Goal: Task Accomplishment & Management: Complete application form

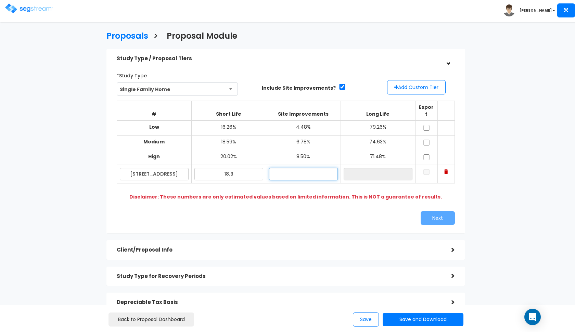
type input "18.30%"
type input "3.20%"
type input "78.50%"
click at [319, 194] on div "*Study Type Single Family Home Assisted/Senior Living Auto Repair Shop Auto Dea…" at bounding box center [286, 147] width 349 height 162
click at [425, 121] on td at bounding box center [426, 128] width 22 height 15
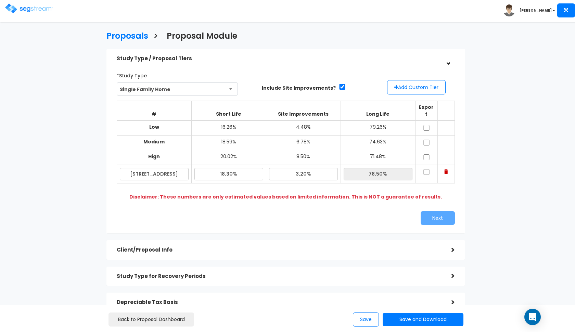
click at [425, 140] on input "checkbox" at bounding box center [426, 143] width 7 height 6
checkbox input "true"
click at [425, 125] on input "checkbox" at bounding box center [426, 128] width 7 height 6
checkbox input "true"
click at [427, 154] on input "checkbox" at bounding box center [426, 157] width 7 height 6
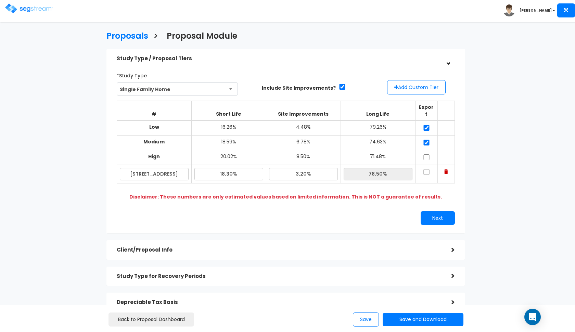
checkbox input "true"
click at [427, 169] on input "checkbox" at bounding box center [426, 172] width 7 height 6
checkbox input "true"
click at [428, 214] on button "Next" at bounding box center [438, 218] width 34 height 14
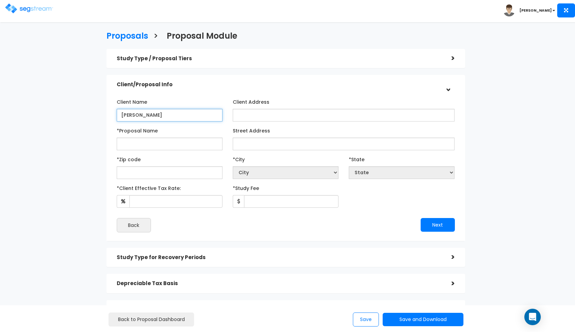
type input "[PERSON_NAME]"
paste input "777 South 400 East #9 St George, UT"
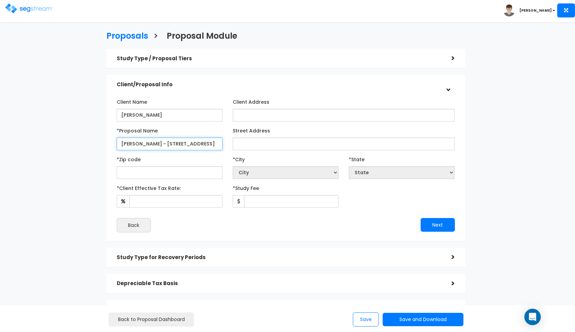
type input "Barlow - 777 South 400 East #9"
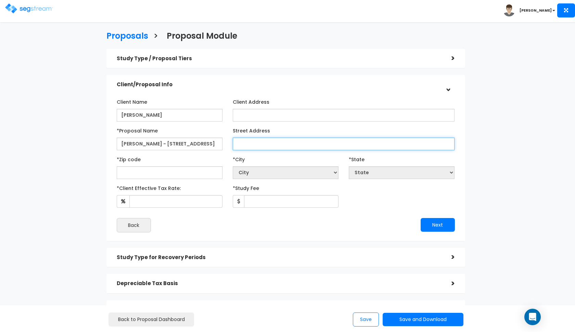
paste input "777 South 400 East #9 St George, UT"
drag, startPoint x: 331, startPoint y: 144, endPoint x: 293, endPoint y: 143, distance: 38.4
click at [293, 143] on input "777 South 400 East #9 St George, UT" at bounding box center [344, 144] width 222 height 13
type input "777 South 400 East #9"
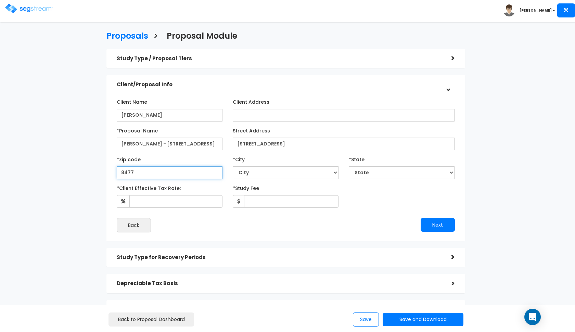
type input "84770"
select select "UT"
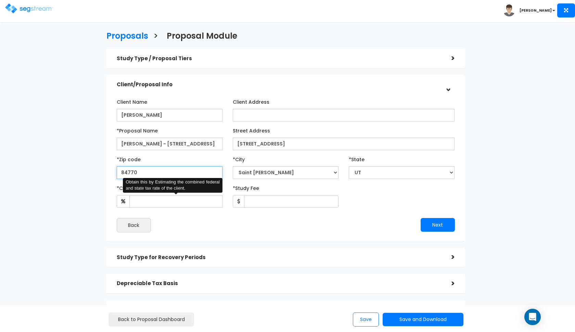
type input "84770"
click at [155, 205] on input "*Client Effective Tax Rate:" at bounding box center [175, 201] width 93 height 13
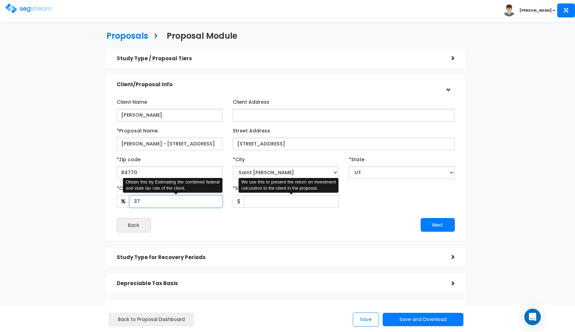
type input "37"
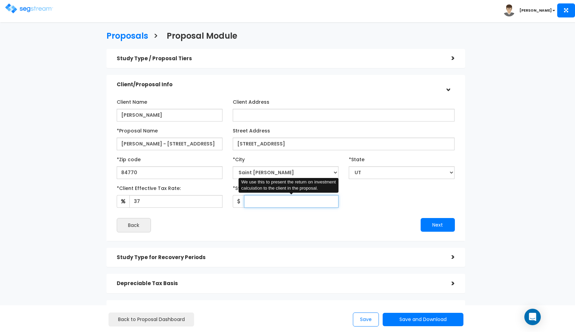
click at [256, 198] on input "*Study Fee" at bounding box center [291, 201] width 94 height 13
type input "2,500"
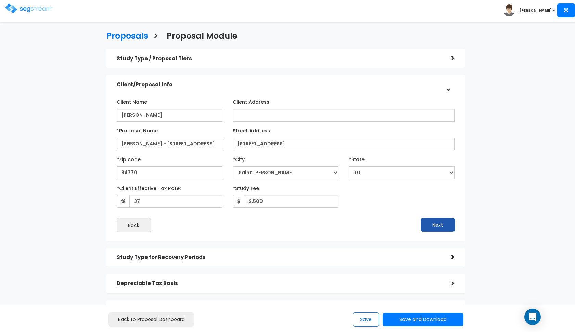
click at [429, 223] on button "Next" at bounding box center [438, 225] width 34 height 14
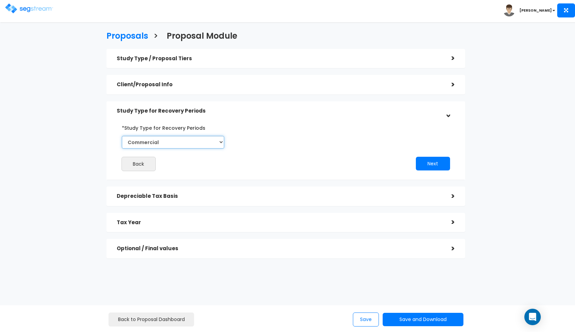
select select "Residential"
click at [429, 161] on button "Next" at bounding box center [433, 164] width 34 height 14
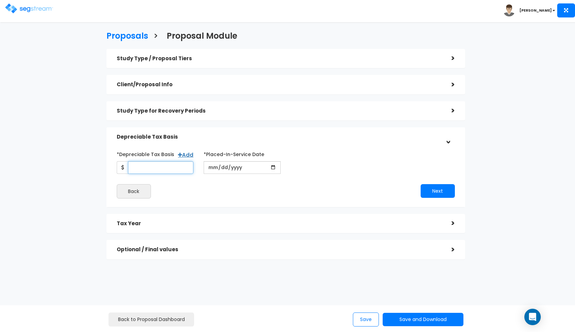
click at [142, 169] on input "*Depreciable Tax Basis" at bounding box center [161, 167] width 66 height 13
type input "93,600"
click at [212, 168] on input "date" at bounding box center [242, 167] width 77 height 13
type input "2015-04-17"
click at [429, 187] on button "Next" at bounding box center [438, 191] width 34 height 14
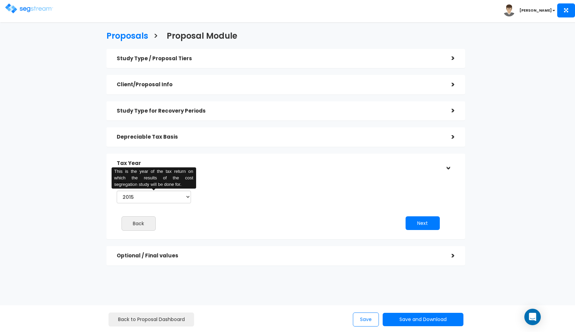
click at [153, 203] on div "*Tax Year of Study 2015 2016 2017 2018 2019 2020 2021 2022 2023 2024 2025 2026 …" at bounding box center [154, 192] width 85 height 28
select select "2025"
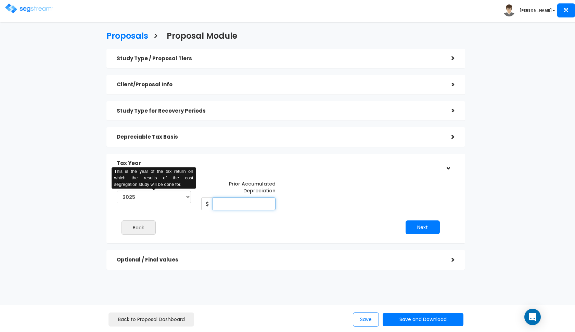
click at [238, 206] on input "Prior Accumulated Depreciation" at bounding box center [244, 204] width 63 height 13
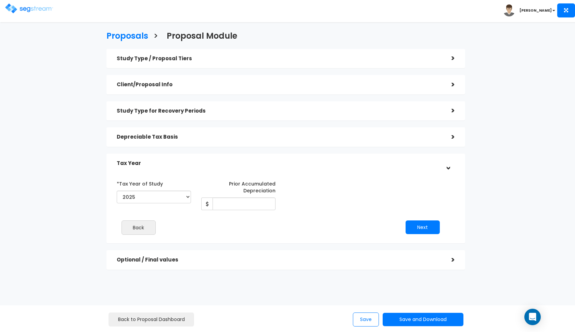
click at [136, 134] on h5 "Depreciable Tax Basis" at bounding box center [279, 137] width 325 height 6
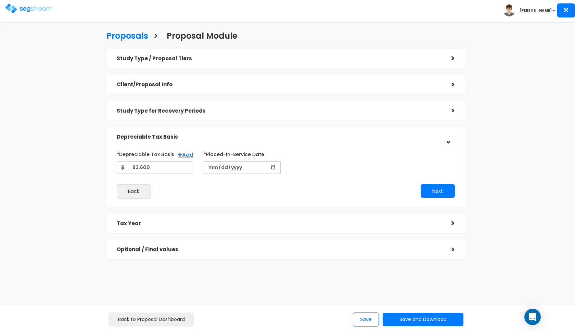
click at [147, 137] on h5 "Depreciable Tax Basis" at bounding box center [279, 137] width 325 height 6
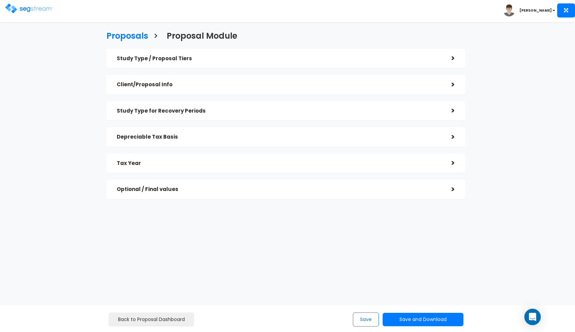
click at [189, 161] on h5 "Tax Year" at bounding box center [279, 164] width 325 height 6
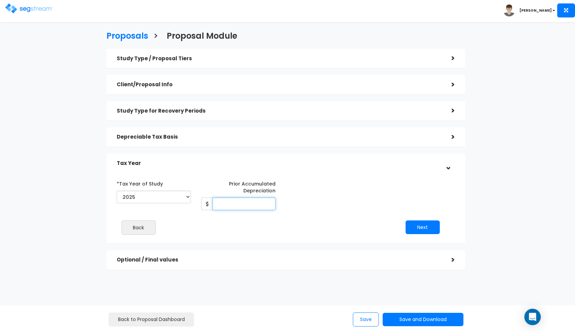
click at [241, 201] on input "Prior Accumulated Depreciation" at bounding box center [244, 204] width 63 height 13
type input "1"
type input "32,334"
click at [422, 232] on button "Next" at bounding box center [423, 227] width 34 height 14
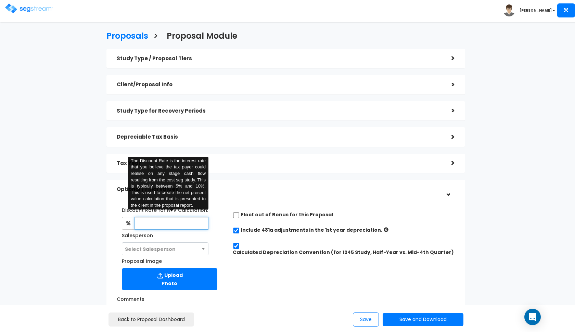
click at [187, 220] on input "text" at bounding box center [172, 223] width 74 height 13
type input "8"
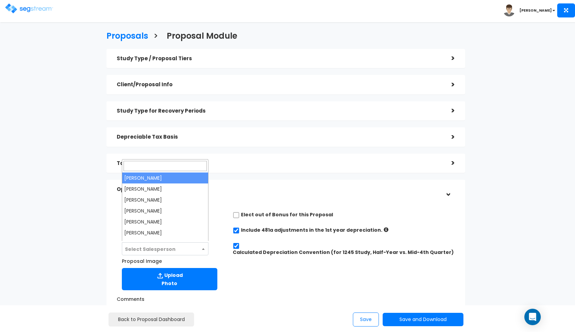
click at [181, 253] on span "Select Salesperson" at bounding box center [165, 249] width 86 height 13
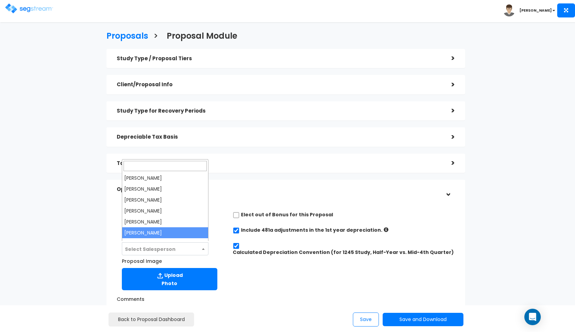
select select "190"
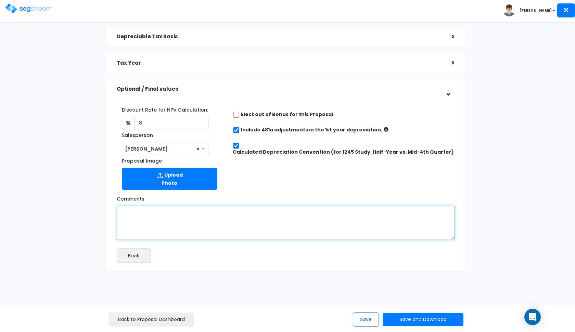
click at [189, 218] on textarea "Comments" at bounding box center [286, 223] width 338 height 34
click at [168, 212] on textarea "a cost basis of 93,400" at bounding box center [286, 223] width 338 height 34
click at [203, 219] on textarea "a cost basis of $93,600" at bounding box center [286, 223] width 338 height 34
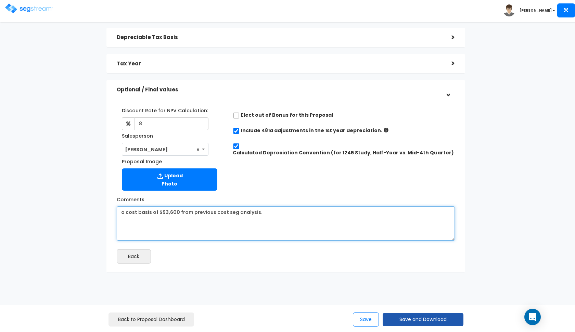
type textarea "a cost basis of $93,600 from previous cost seg analysis."
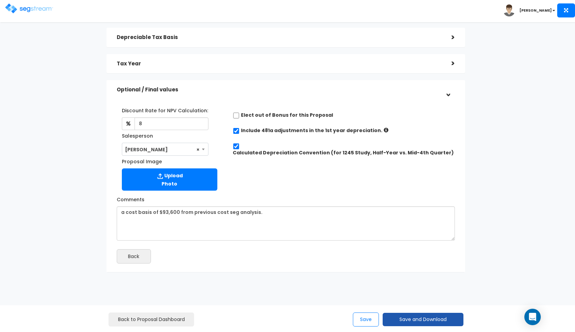
click at [396, 317] on button "Save and Download" at bounding box center [423, 319] width 81 height 13
click at [402, 287] on link "Custom Proposal" at bounding box center [440, 285] width 107 height 16
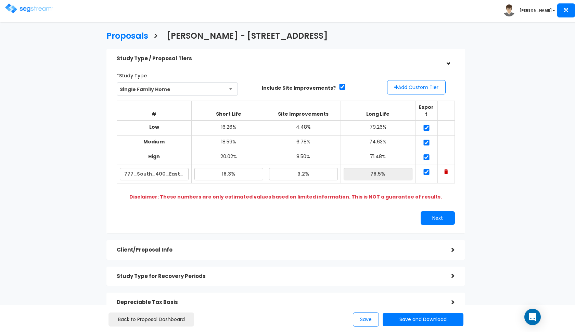
click at [15, 12] on img at bounding box center [29, 8] width 48 height 10
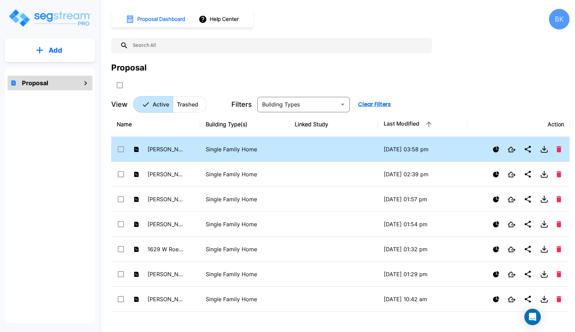
click at [157, 152] on div "Barlow - 777 South 400 East #9" at bounding box center [151, 149] width 68 height 10
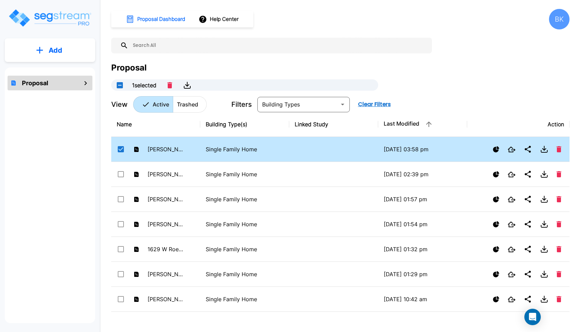
click at [157, 152] on div "Barlow - 777 South 400 East #9" at bounding box center [151, 149] width 68 height 10
checkbox input "false"
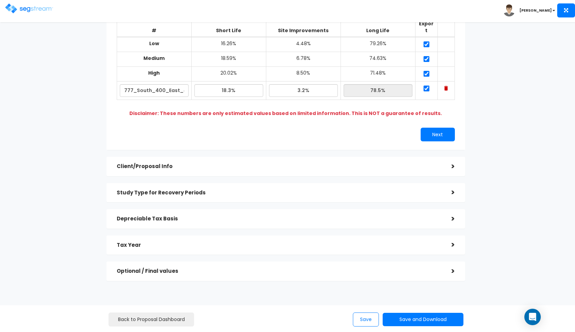
click at [159, 239] on div "Tax Year" at bounding box center [279, 245] width 325 height 13
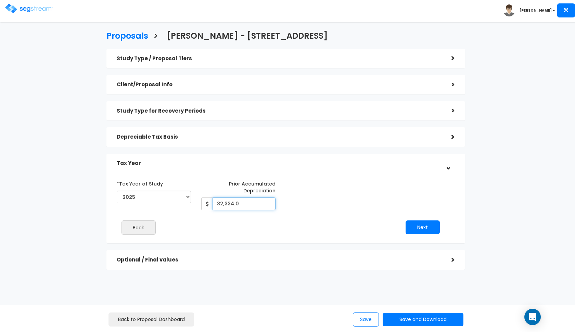
click at [223, 203] on input "32,334.0" at bounding box center [244, 204] width 63 height 13
type input "33,041"
click at [422, 231] on button "Next" at bounding box center [423, 227] width 34 height 14
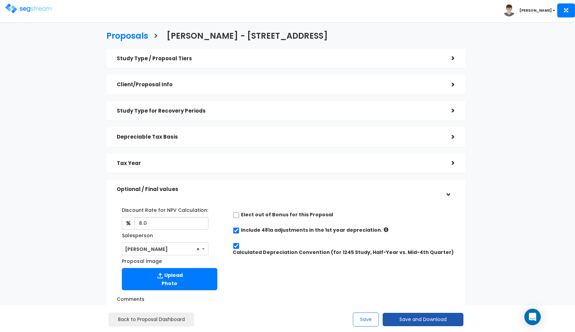
click at [400, 318] on button "Save and Download" at bounding box center [423, 319] width 81 height 13
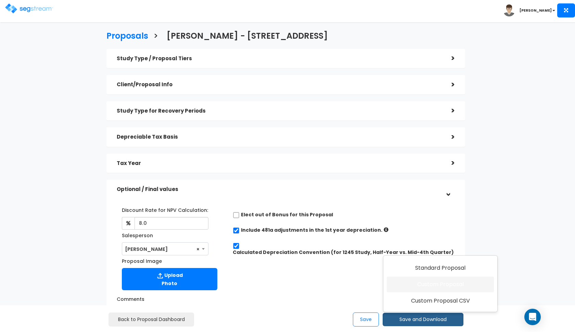
click at [434, 287] on link "Custom Proposal" at bounding box center [440, 285] width 107 height 16
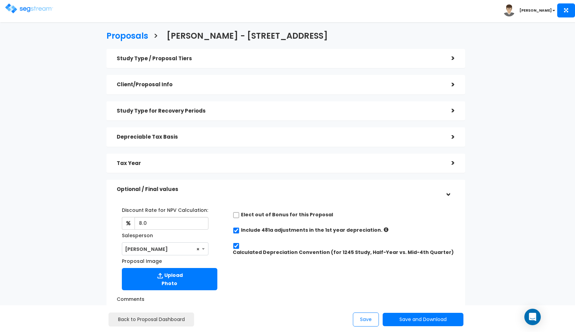
click at [28, 9] on img at bounding box center [29, 8] width 48 height 10
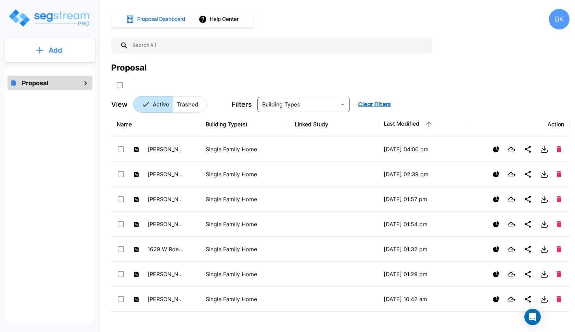
click at [59, 46] on p "Add" at bounding box center [56, 50] width 14 height 10
click at [56, 73] on p "Add Proposal" at bounding box center [54, 69] width 35 height 8
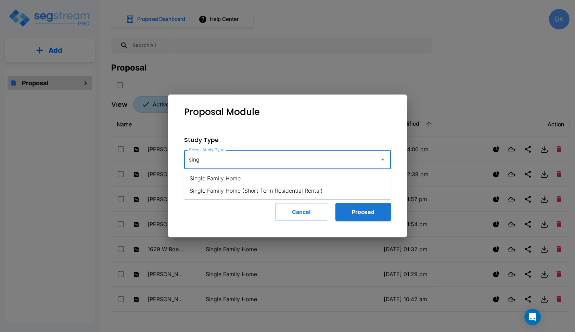
click at [227, 178] on li "Single Family Home" at bounding box center [287, 178] width 207 height 12
type input "Single Family Home"
click at [349, 216] on button "Proceed" at bounding box center [362, 212] width 55 height 18
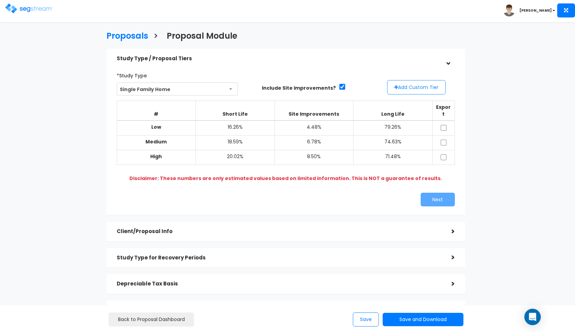
click at [400, 89] on button "Add Custom Tier" at bounding box center [416, 87] width 59 height 14
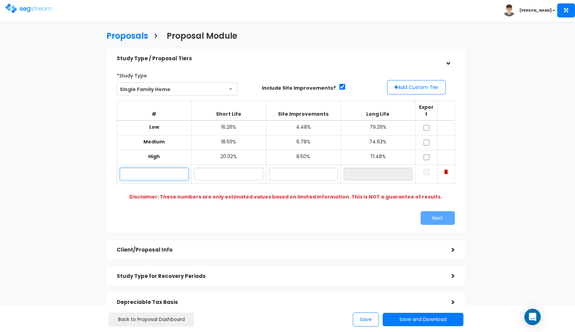
click at [152, 168] on input "text" at bounding box center [154, 174] width 69 height 13
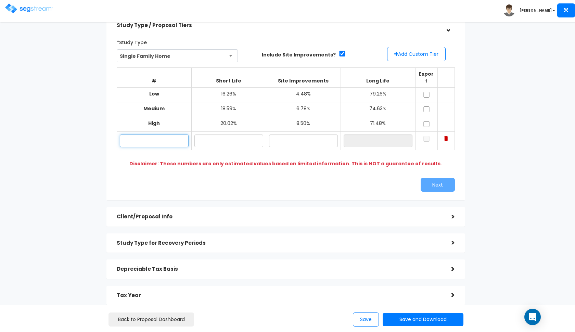
scroll to position [34, 0]
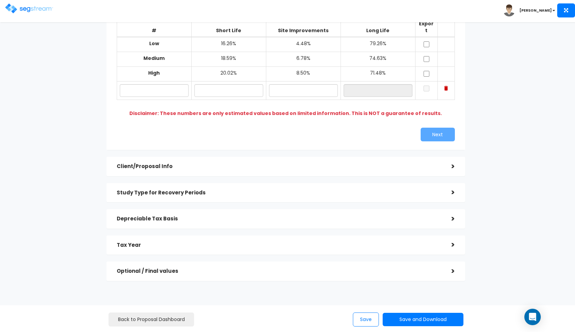
click at [194, 268] on h5 "Optional / Final values" at bounding box center [279, 271] width 325 height 6
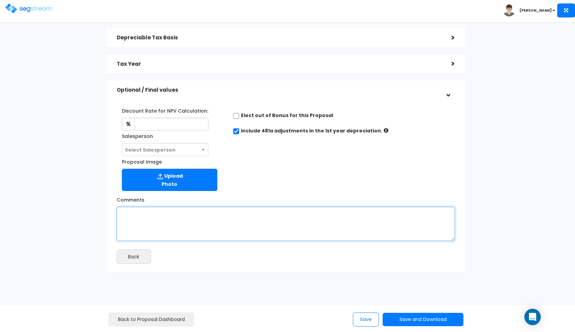
scroll to position [99, 0]
click at [212, 218] on textarea "Comments" at bounding box center [286, 224] width 338 height 34
paste textarea "and a cost basis of $93,600 from previous cost seg analysis."
click at [177, 212] on textarea "and a cost basis of $93,600 from previous cost seg analysis." at bounding box center [286, 224] width 338 height 34
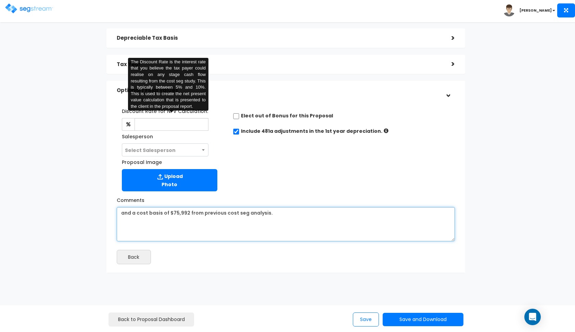
type textarea "and a cost basis of $75,992 from previous cost seg analysis."
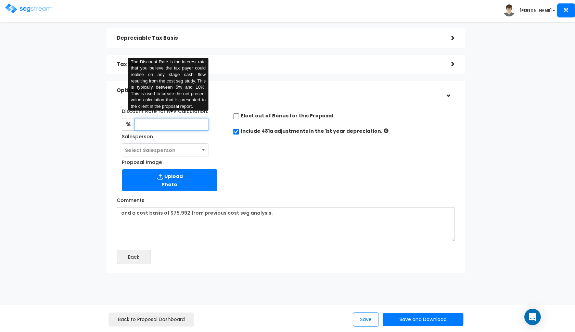
click at [167, 124] on input "text" at bounding box center [172, 124] width 74 height 13
type input "8"
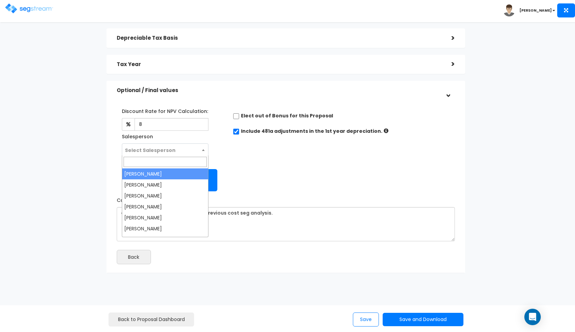
click at [153, 144] on span "Select Salesperson" at bounding box center [165, 150] width 86 height 13
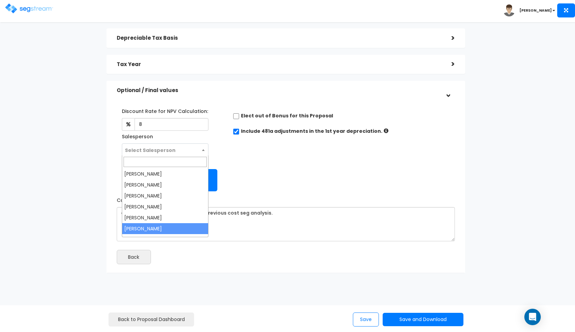
select select "190"
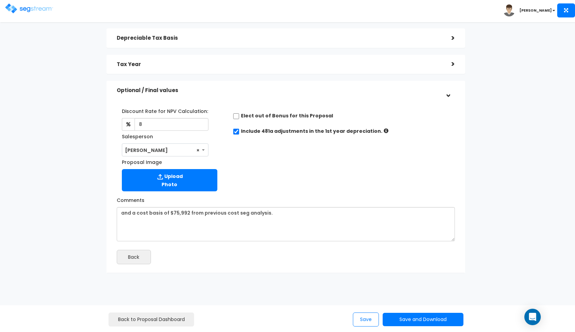
click at [247, 161] on div "Discount Rate for NPV Calculation: 8 Salesperson Select Salesperson × Proposal …" at bounding box center [286, 148] width 349 height 92
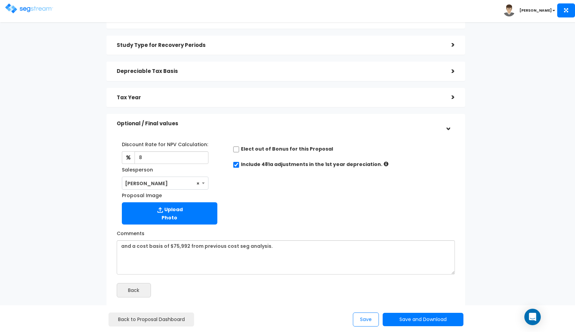
scroll to position [39, 0]
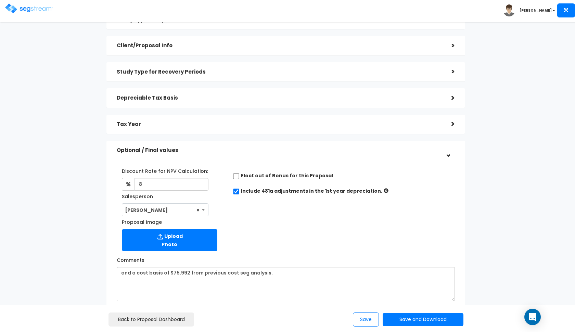
click at [269, 125] on h5 "Tax Year" at bounding box center [279, 125] width 325 height 6
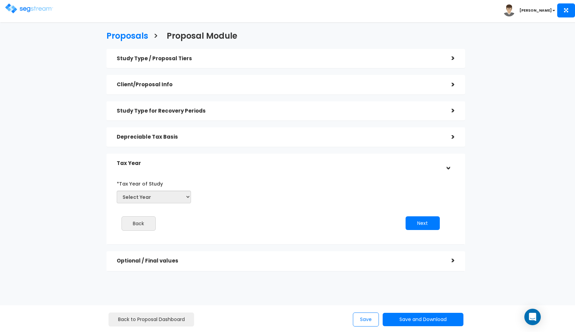
scroll to position [0, 0]
click at [200, 135] on h5 "Depreciable Tax Basis" at bounding box center [279, 137] width 325 height 6
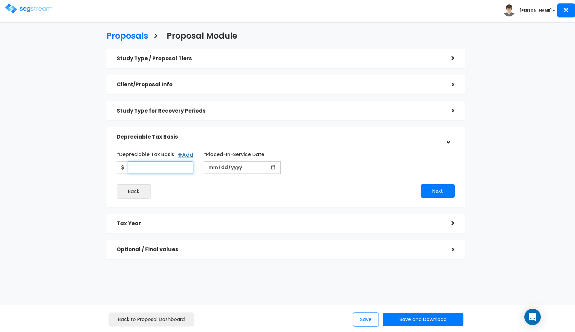
click at [157, 169] on input "*Depreciable Tax Basis" at bounding box center [161, 167] width 66 height 13
type input "75,992"
click at [210, 169] on input "date" at bounding box center [242, 167] width 77 height 13
type input "[DATE]"
click at [431, 186] on button "Next" at bounding box center [438, 191] width 34 height 14
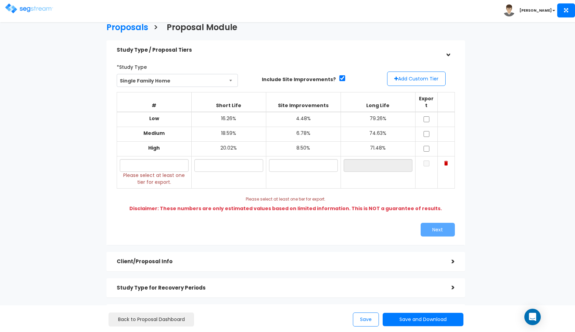
scroll to position [9, 0]
click at [146, 159] on input "text" at bounding box center [154, 165] width 69 height 13
paste input "[STREET_ADDRESS]"
type input "[STREET_ADDRESS]"
click at [225, 159] on input "text" at bounding box center [228, 165] width 69 height 13
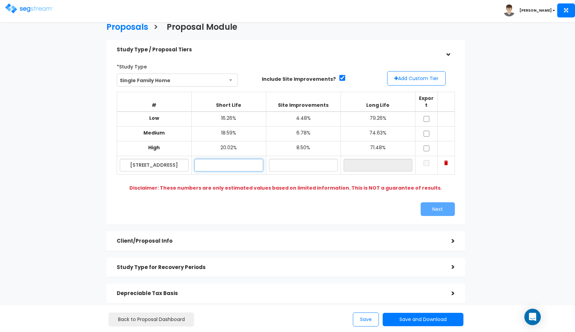
click at [228, 159] on input "text" at bounding box center [228, 165] width 69 height 13
type input "18.30%"
type input "3.20%"
type input "78.50%"
click at [427, 116] on input "checkbox" at bounding box center [426, 119] width 7 height 6
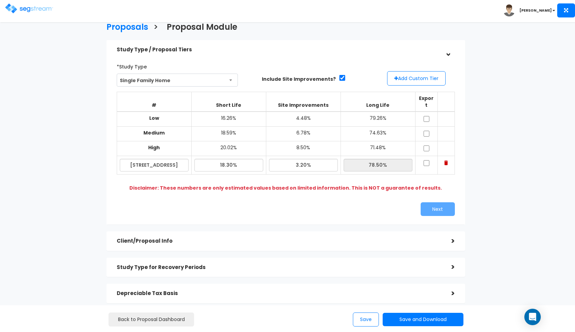
checkbox input "true"
click at [427, 131] on input "checkbox" at bounding box center [426, 134] width 7 height 6
checkbox input "true"
click at [427, 145] on input "checkbox" at bounding box center [426, 148] width 7 height 6
checkbox input "true"
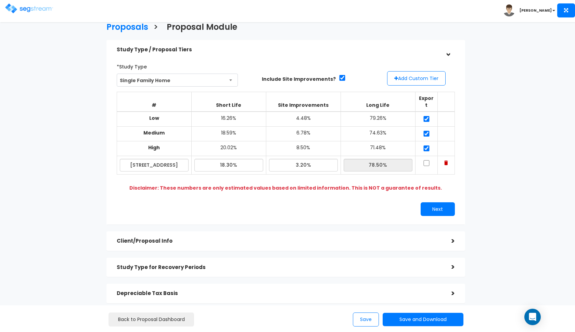
click at [426, 160] on input "checkbox" at bounding box center [426, 163] width 7 height 6
checkbox input "true"
click at [393, 202] on div "Next" at bounding box center [373, 209] width 174 height 14
click at [427, 203] on button "Next" at bounding box center [438, 209] width 34 height 14
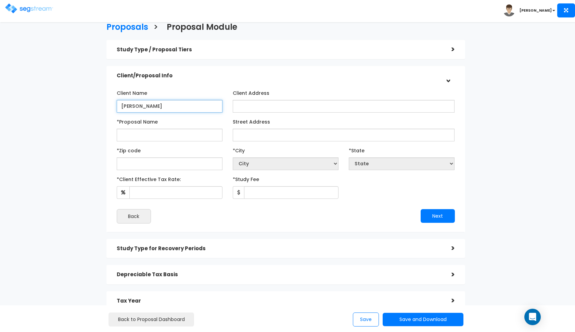
type input "[PERSON_NAME]"
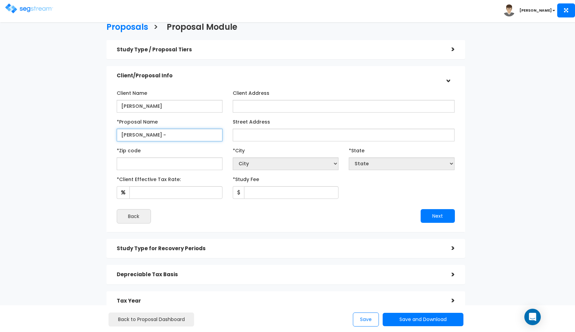
paste input "777 South 400 East #30"
type input "Barlow - 777 South 400 East #30"
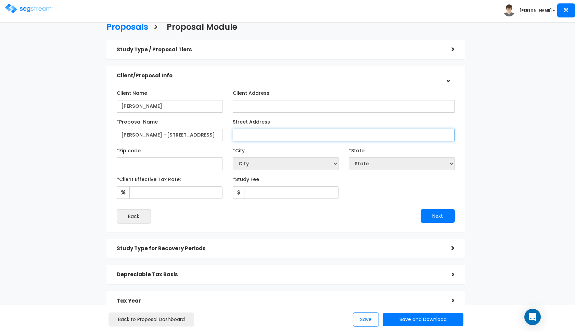
paste input "777 South 400 East #30"
type input "777 South 400 East #30"
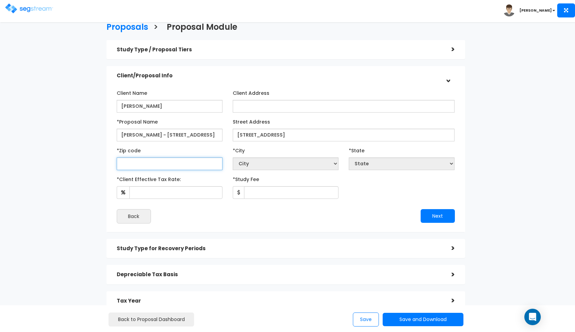
type input "8"
select select "CO"
type input "8477"
select select "UT"
type input "84770"
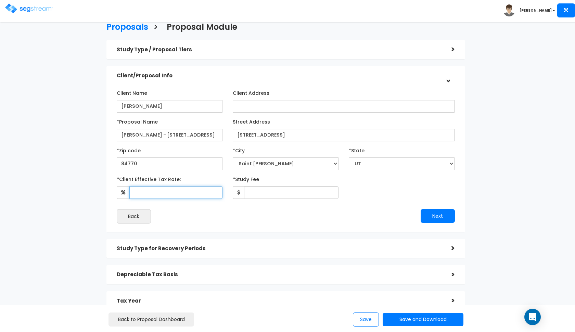
click at [152, 193] on input "*Client Effective Tax Rate:" at bounding box center [175, 192] width 93 height 13
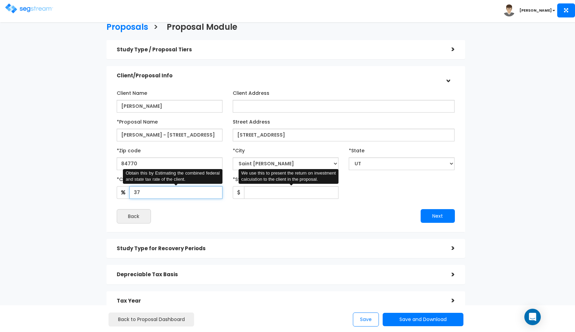
type input "37"
click at [250, 195] on input "*Study Fee" at bounding box center [291, 192] width 94 height 13
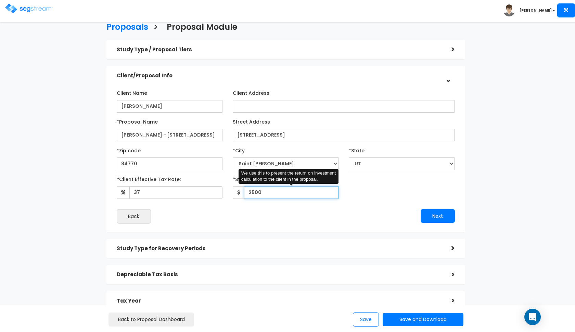
type input "2,500"
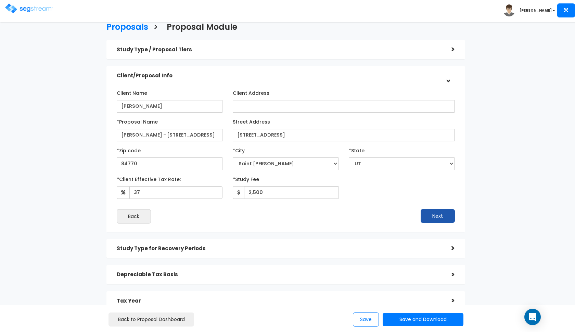
click at [432, 210] on button "Next" at bounding box center [438, 216] width 34 height 14
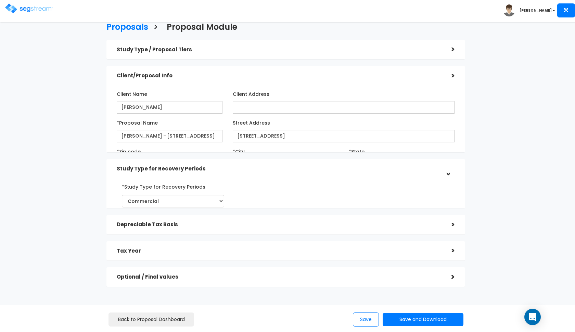
scroll to position [0, 0]
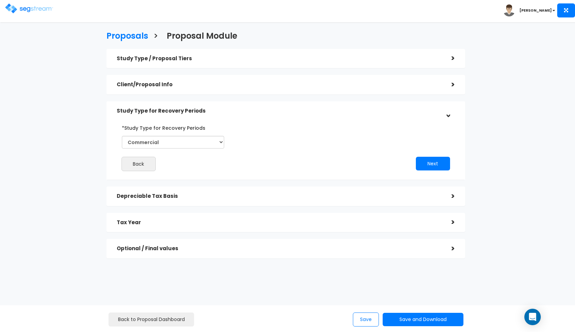
click at [198, 149] on div "*Study Type for Recovery Periods Commercial Residential" at bounding box center [173, 137] width 113 height 31
select select "Residential"
click at [432, 174] on div "*Study Type for Recovery Periods Commercial Residential Back Next" at bounding box center [285, 147] width 359 height 66
click at [436, 168] on button "Next" at bounding box center [433, 164] width 34 height 14
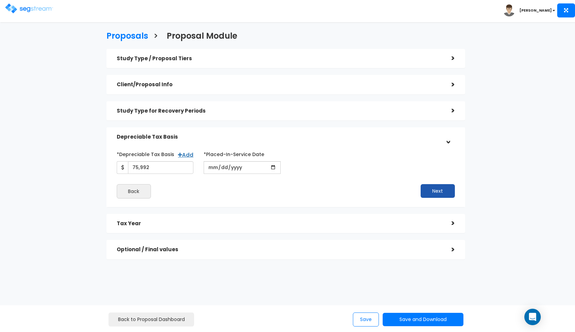
click at [429, 191] on button "Next" at bounding box center [438, 191] width 34 height 14
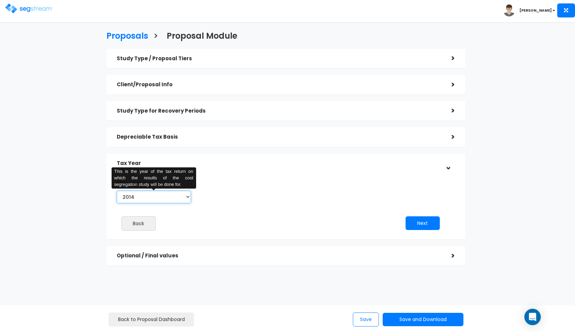
select select "2025"
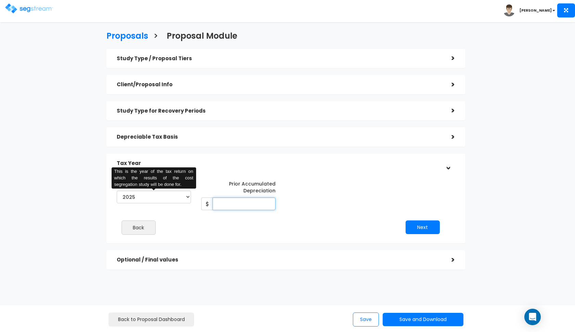
click at [225, 202] on input "Prior Accumulated Depreciation" at bounding box center [244, 204] width 63 height 13
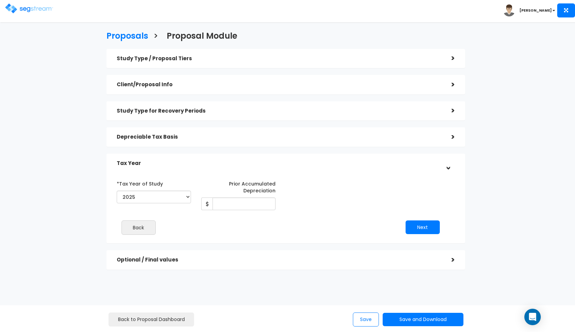
click at [144, 134] on h5 "Depreciable Tax Basis" at bounding box center [279, 137] width 325 height 6
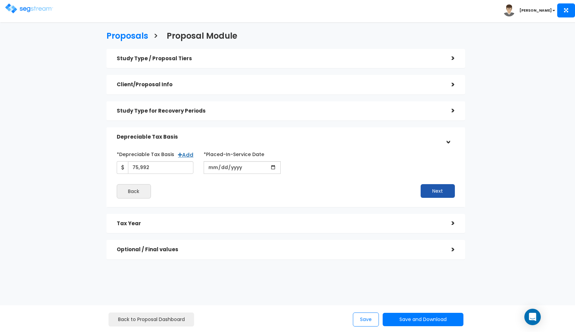
click at [426, 191] on button "Next" at bounding box center [438, 191] width 34 height 14
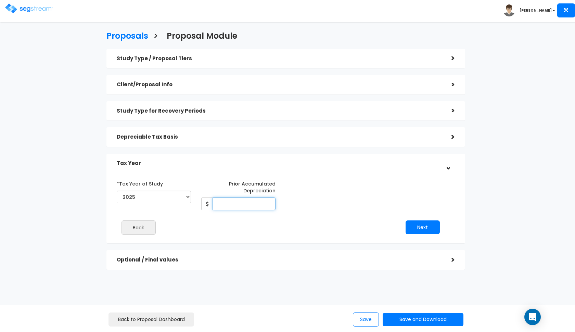
click at [236, 204] on input "Prior Accumulated Depreciation" at bounding box center [244, 204] width 63 height 13
type input "29,015"
click at [420, 227] on button "Next" at bounding box center [423, 227] width 34 height 14
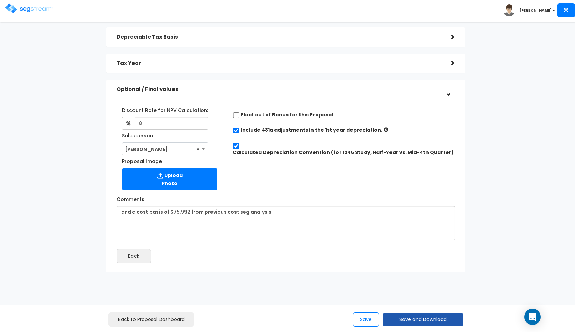
scroll to position [100, 0]
click at [418, 321] on button "Save and Download" at bounding box center [423, 319] width 81 height 13
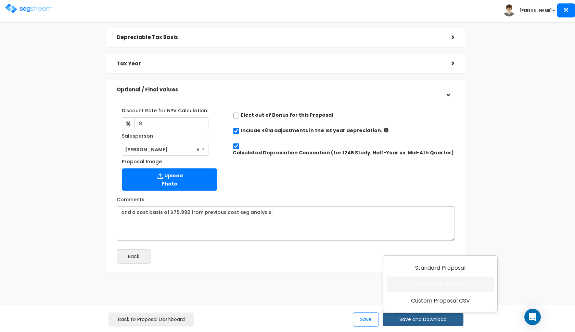
click at [432, 289] on link "Custom Proposal" at bounding box center [440, 285] width 107 height 16
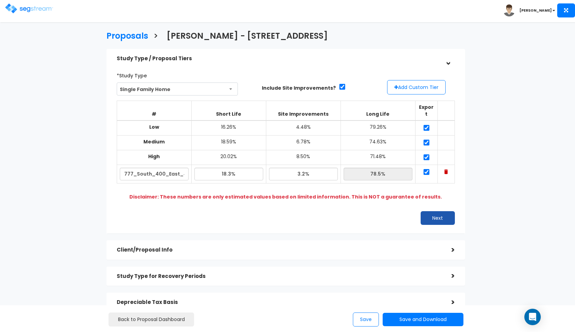
click at [426, 211] on button "Next" at bounding box center [438, 218] width 34 height 14
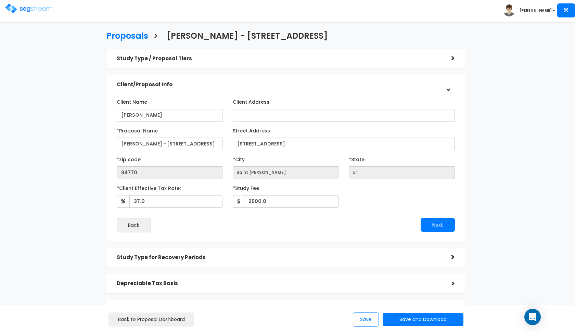
click at [35, 9] on img at bounding box center [29, 8] width 48 height 10
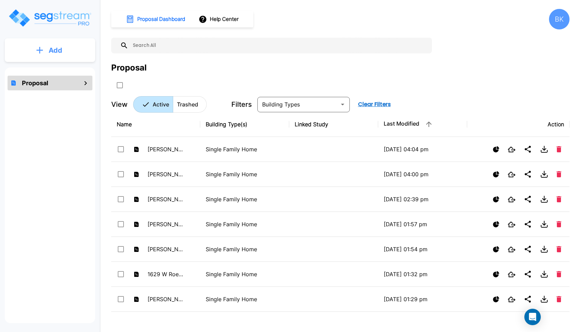
click at [52, 45] on button "Add" at bounding box center [50, 50] width 90 height 20
click at [44, 67] on p "Add Proposal" at bounding box center [54, 69] width 35 height 8
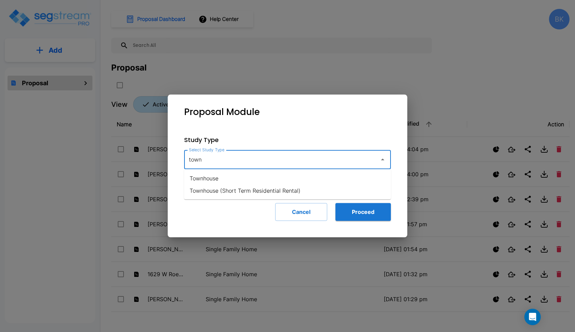
click at [211, 176] on li "Townhouse" at bounding box center [287, 178] width 207 height 12
type input "Townhouse"
click at [369, 221] on div "Study Type Select Study Type Townhouse Select Study Type Include Site Improveme…" at bounding box center [287, 177] width 229 height 107
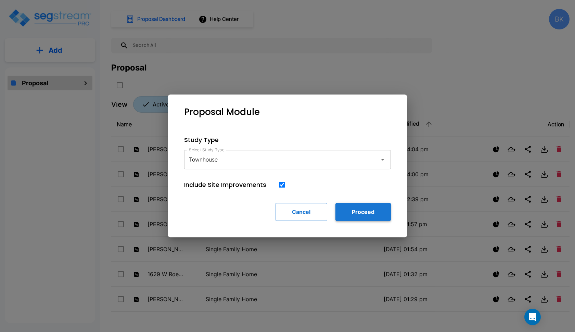
click at [365, 214] on button "Proceed" at bounding box center [362, 212] width 55 height 18
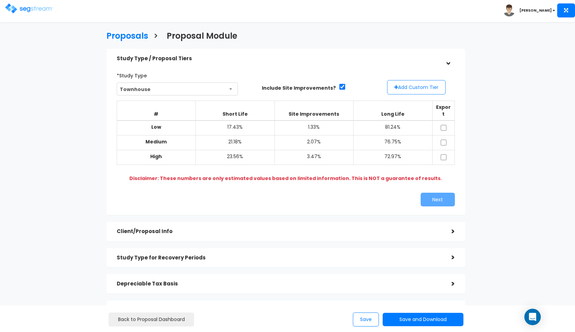
click at [411, 87] on button "Add Custom Tier" at bounding box center [416, 87] width 59 height 14
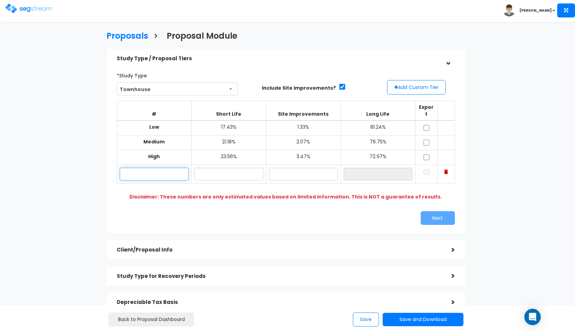
click at [152, 168] on input "text" at bounding box center [154, 174] width 69 height 13
paste input "[STREET_ADDRESS]"
type input "[STREET_ADDRESS]"
click at [217, 168] on input "text" at bounding box center [228, 174] width 69 height 13
type input "17.80%"
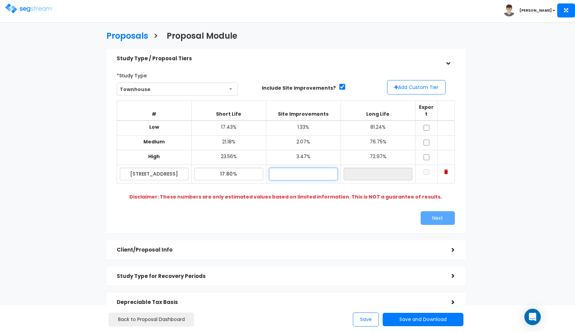
click at [318, 168] on input "text" at bounding box center [303, 174] width 69 height 13
type input "2.20%"
type input "80.00%"
click at [380, 179] on div "# Short Life Site Improvements Long Life Export Low 17.43% 1.33% 81.24% Medium …" at bounding box center [286, 146] width 344 height 96
click at [426, 125] on input "checkbox" at bounding box center [426, 128] width 7 height 6
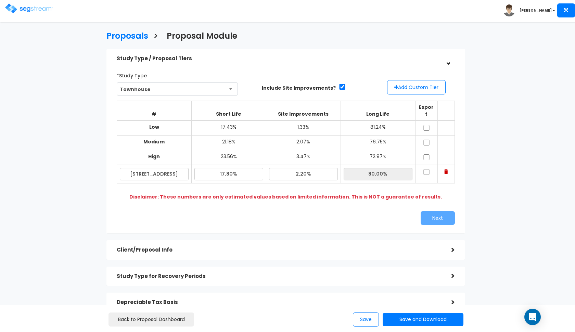
checkbox input "true"
click at [426, 140] on input "checkbox" at bounding box center [426, 143] width 7 height 6
checkbox input "true"
click at [426, 154] on input "checkbox" at bounding box center [426, 157] width 7 height 6
checkbox input "true"
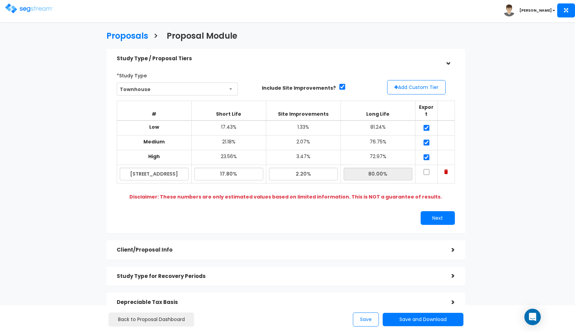
click at [426, 169] on input "checkbox" at bounding box center [426, 172] width 7 height 6
checkbox input "true"
click at [427, 211] on button "Next" at bounding box center [438, 218] width 34 height 14
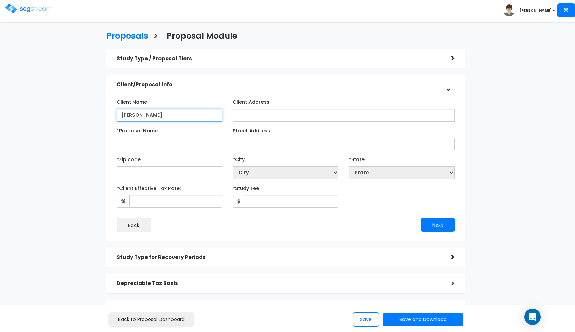
type input "[PERSON_NAME]"
paste input "781 North Valley View Dr #44"
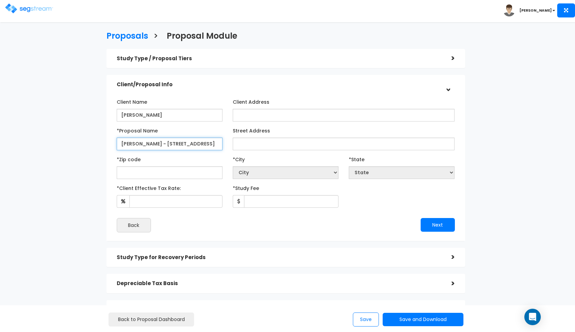
type input "Barlow - 781 North Valley View Dr #44"
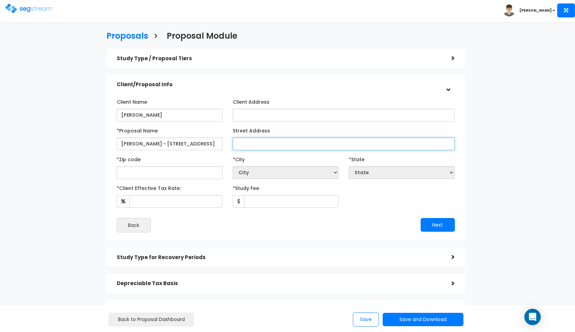
paste input "781 North Valley View Dr #44"
type input "781 North Valley View Dr #44"
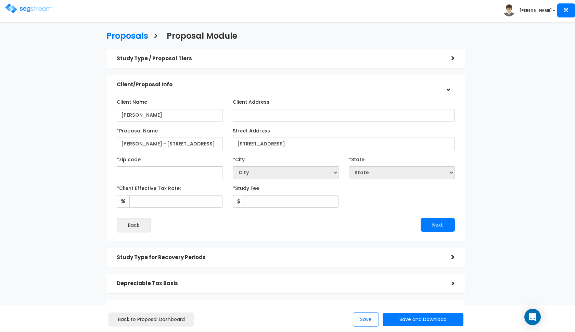
click at [118, 3] on div "Toggle navigation Bruce" at bounding box center [287, 11] width 575 height 22
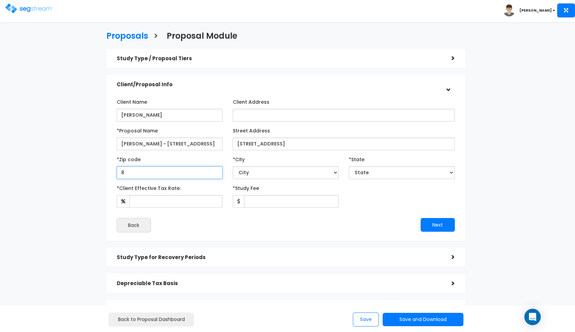
type input "84"
select select "UT"
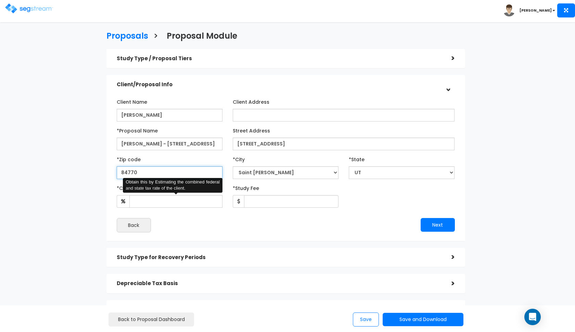
type input "84770"
click at [185, 205] on input "*Client Effective Tax Rate:" at bounding box center [175, 201] width 93 height 13
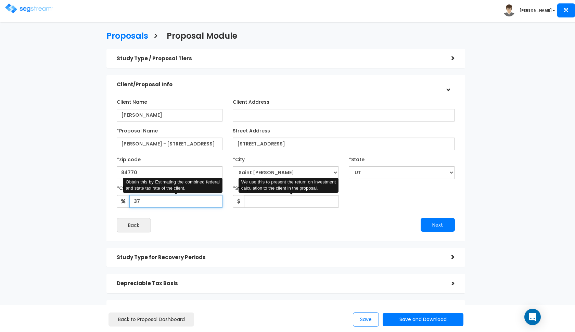
type input "37"
click at [277, 204] on input "*Study Fee" at bounding box center [291, 201] width 94 height 13
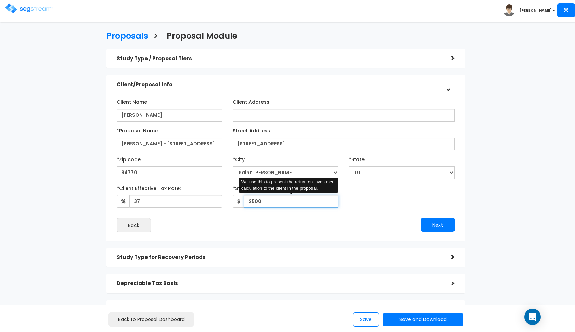
type input "2,500"
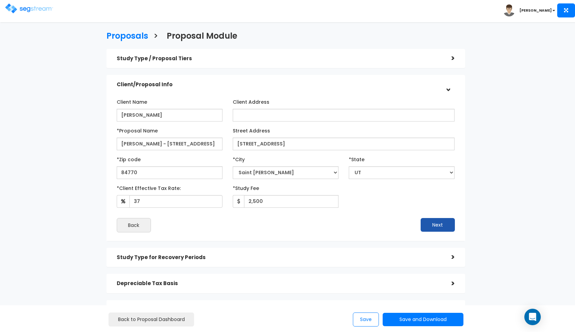
click at [429, 223] on button "Next" at bounding box center [438, 225] width 34 height 14
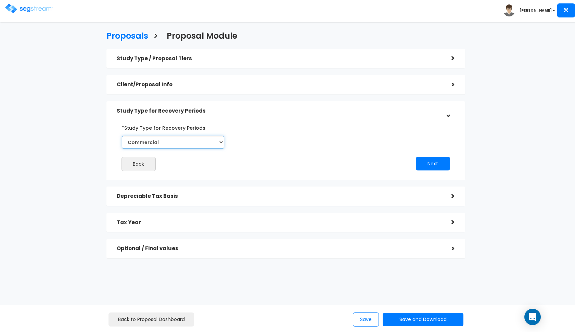
select select "Residential"
click at [432, 162] on button "Next" at bounding box center [433, 164] width 34 height 14
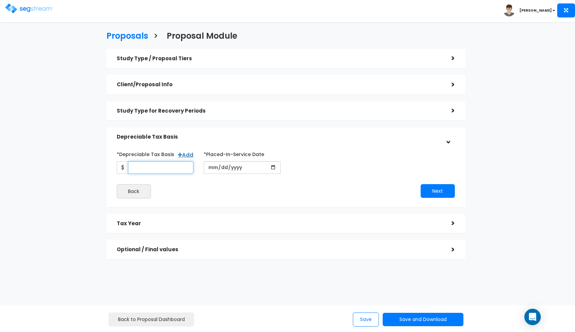
click at [173, 167] on input "*Depreciable Tax Basis" at bounding box center [161, 167] width 66 height 13
type input "104,000"
click at [214, 167] on input "date" at bounding box center [242, 167] width 77 height 13
type input "2018-04-19"
click at [437, 190] on button "Next" at bounding box center [438, 191] width 34 height 14
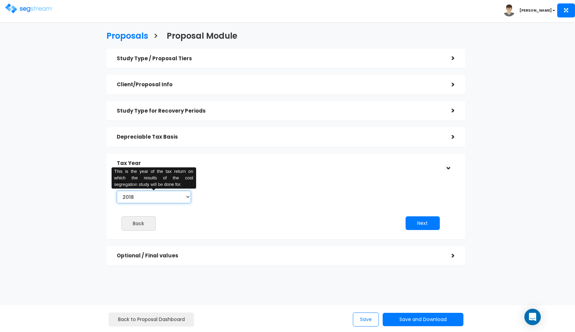
select select "2025"
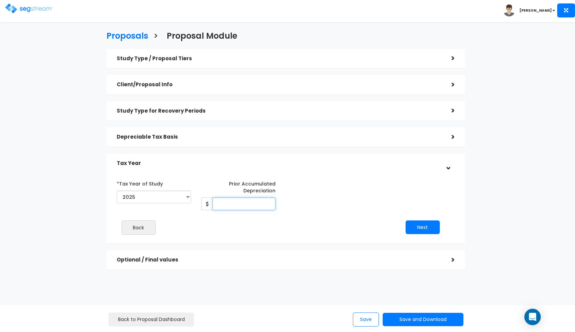
click at [228, 201] on input "Prior Accumulated Depreciation" at bounding box center [244, 204] width 63 height 13
type input "20,800"
click at [411, 226] on button "Next" at bounding box center [423, 227] width 34 height 14
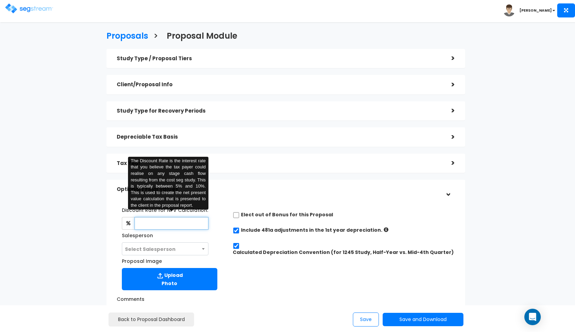
click at [166, 225] on input "text" at bounding box center [172, 223] width 74 height 13
type input "8"
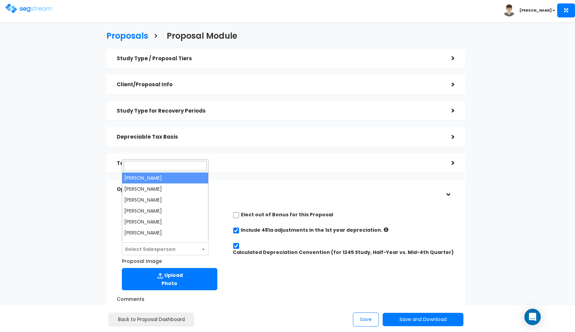
click at [155, 246] on span "Select Salesperson" at bounding box center [150, 249] width 51 height 7
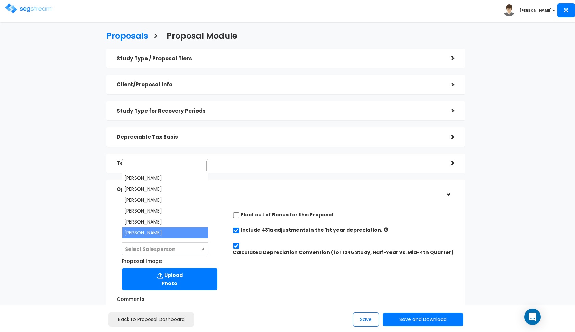
select select "190"
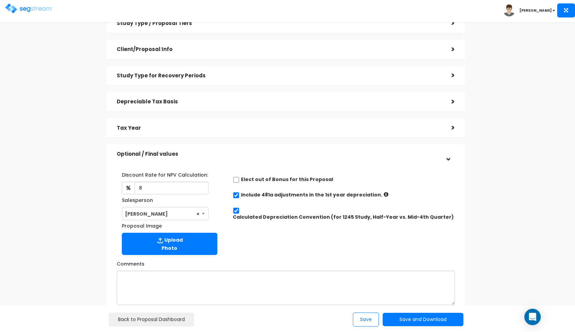
scroll to position [71, 0]
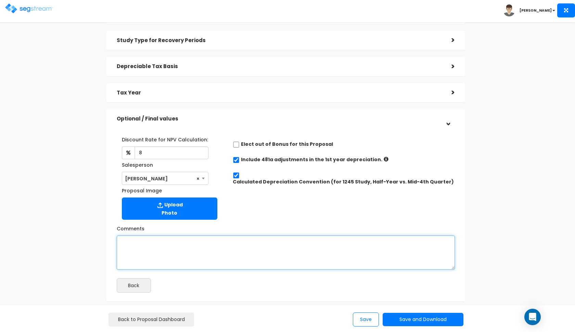
click at [178, 260] on textarea "Comments" at bounding box center [286, 253] width 338 height 34
paste textarea "and a cost basis of $75,992 from previous cost seg analysis."
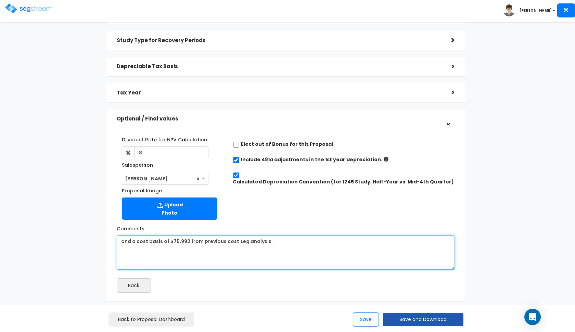
type textarea "and a cost basis of $75,992 from previous cost seg analysis."
click at [396, 315] on button "Save and Download" at bounding box center [423, 319] width 81 height 13
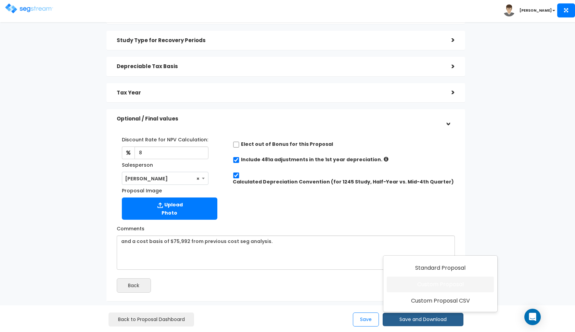
click at [426, 288] on link "Custom Proposal" at bounding box center [440, 285] width 107 height 16
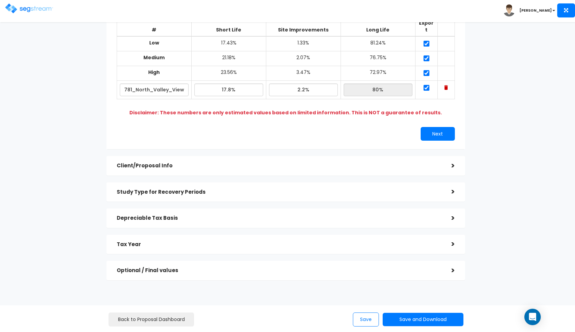
click at [204, 242] on h5 "Tax Year" at bounding box center [279, 245] width 325 height 6
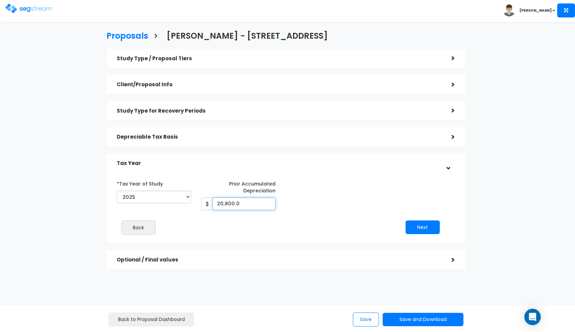
click at [240, 204] on input "20,800.0" at bounding box center [244, 204] width 63 height 13
type input "25,367.68"
click at [301, 169] on div "*Tax Year of Study 2018 2019 2020 2021 2022 2023 2024 2025 2026 Prior Accumulat…" at bounding box center [285, 174] width 359 height 17
click at [258, 129] on div "Depreciable Tax Basis >" at bounding box center [285, 137] width 359 height 20
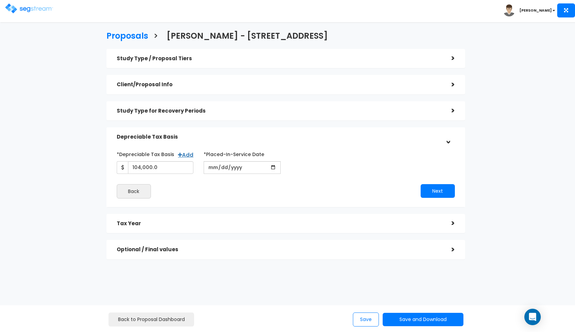
click at [258, 134] on h5 "Depreciable Tax Basis" at bounding box center [279, 137] width 325 height 6
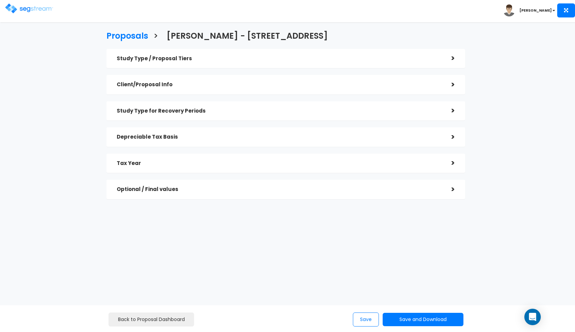
click at [334, 157] on div "Tax Year" at bounding box center [279, 163] width 325 height 13
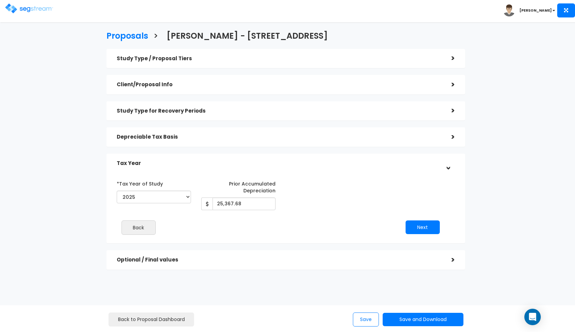
click at [334, 157] on div "Tax Year" at bounding box center [279, 163] width 325 height 13
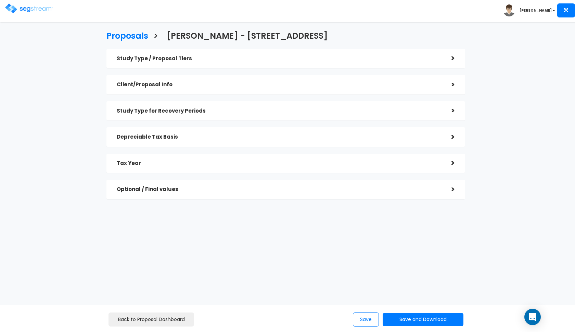
click at [401, 326] on div "Save Save and Download Standard Proposal Custom Proposal Custom Proposal CSV" at bounding box center [404, 320] width 107 height 14
click at [407, 318] on button "Save and Download" at bounding box center [423, 319] width 81 height 13
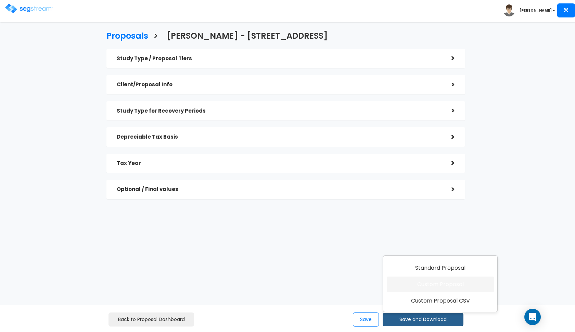
click at [428, 287] on link "Custom Proposal" at bounding box center [440, 285] width 107 height 16
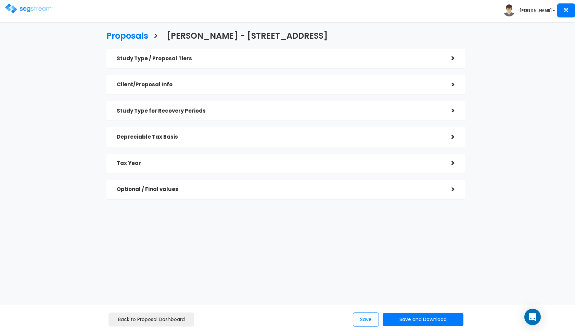
click at [35, 9] on img at bounding box center [29, 8] width 48 height 10
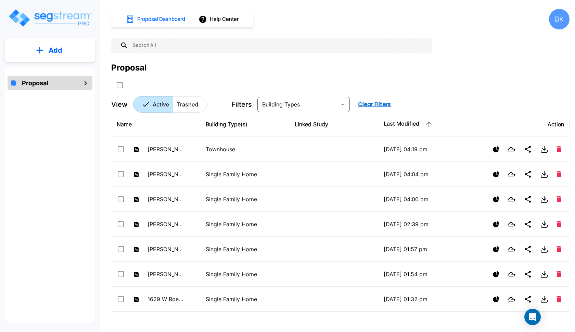
click at [80, 52] on button "Add" at bounding box center [50, 50] width 90 height 20
click at [60, 72] on p "Add Proposal" at bounding box center [54, 69] width 35 height 8
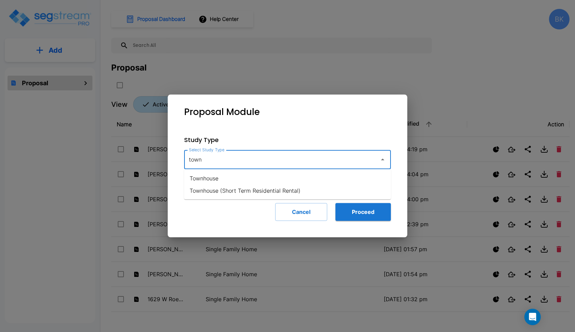
click at [204, 179] on li "Townhouse" at bounding box center [287, 178] width 207 height 12
type input "Townhouse"
click at [366, 209] on button "Proceed" at bounding box center [362, 212] width 55 height 18
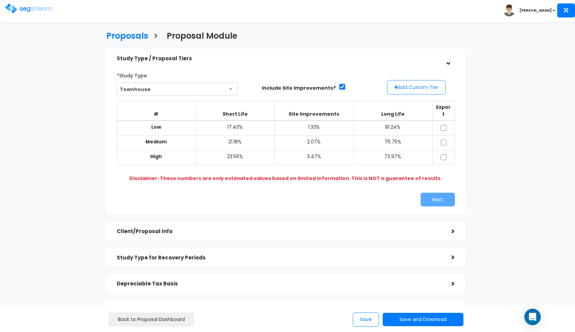
click at [419, 86] on button "Add Custom Tier" at bounding box center [416, 87] width 59 height 14
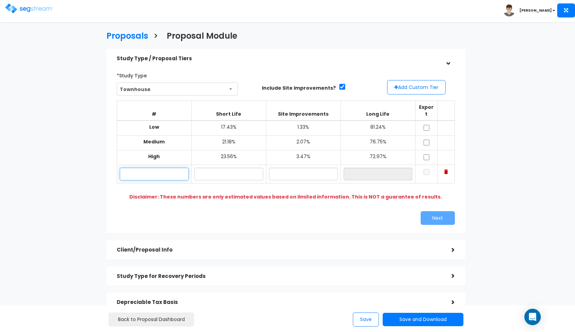
click at [157, 168] on input "text" at bounding box center [154, 174] width 69 height 13
paste input "[STREET_ADDRESS][PERSON_NAME]"
type input "[STREET_ADDRESS]"
click at [239, 168] on input "18.90%" at bounding box center [228, 174] width 69 height 13
type input "18.30%"
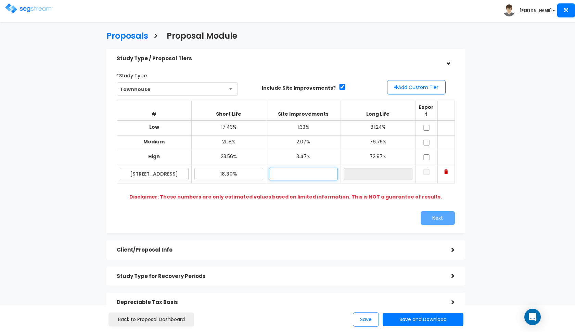
click at [321, 168] on input "text" at bounding box center [303, 174] width 69 height 13
type input "2.10%"
type input "79.60%"
click at [316, 200] on div "*Study Type [GEOGRAPHIC_DATA] Assisted/Senior Living Auto Repair Shop Auto Deal…" at bounding box center [286, 147] width 349 height 162
click at [429, 125] on input "checkbox" at bounding box center [426, 128] width 7 height 6
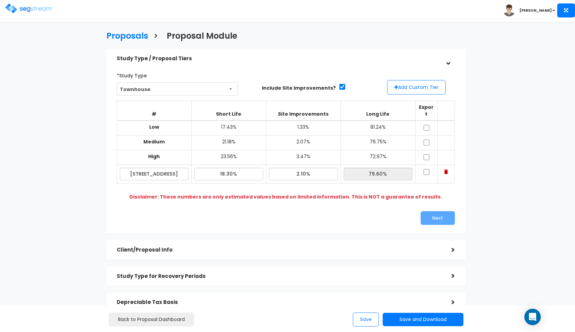
checkbox input "true"
click at [429, 140] on input "checkbox" at bounding box center [426, 143] width 7 height 6
checkbox input "true"
click at [429, 154] on input "checkbox" at bounding box center [426, 157] width 7 height 6
checkbox input "true"
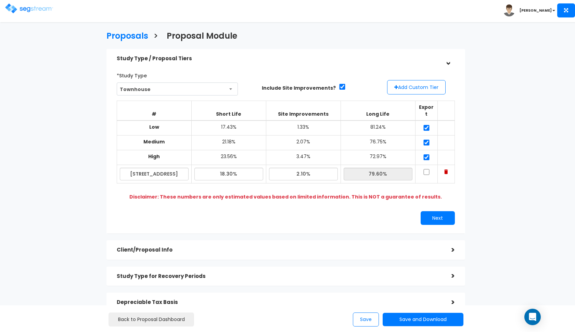
click at [429, 169] on input "checkbox" at bounding box center [426, 172] width 7 height 6
checkbox input "true"
click at [422, 215] on button "Next" at bounding box center [438, 218] width 34 height 14
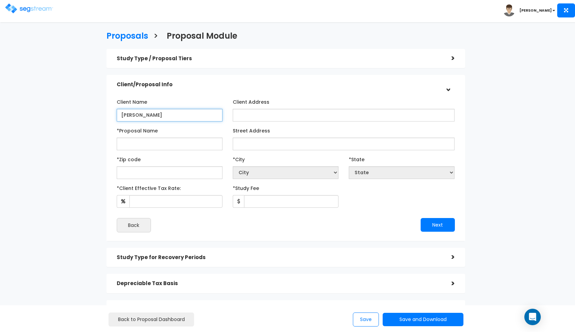
type input "[PERSON_NAME]"
paste input "1152 North 1400 West #2D St George, UT"
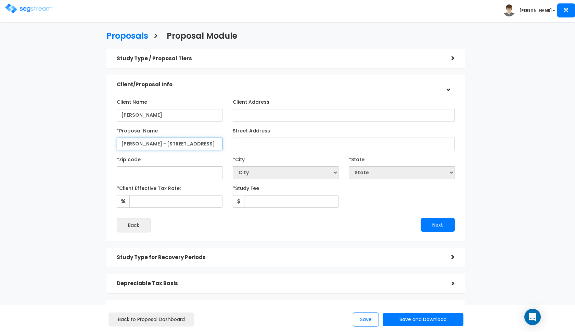
type input "[PERSON_NAME] - [STREET_ADDRESS]"
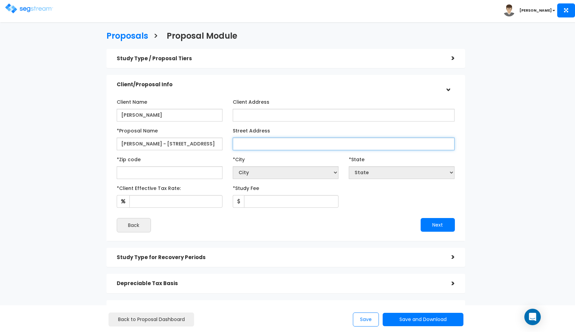
paste input "1152 North 1400 West #2D St George, UT"
type input "[STREET_ADDRESS]"
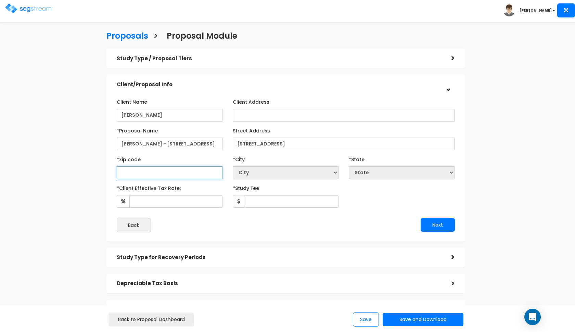
type input "8"
select select "CO"
type input "84"
select select "UT"
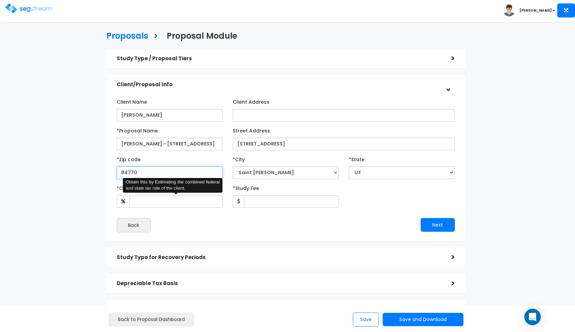
type input "84770"
click at [160, 201] on input "*Client Effective Tax Rate:" at bounding box center [175, 201] width 93 height 13
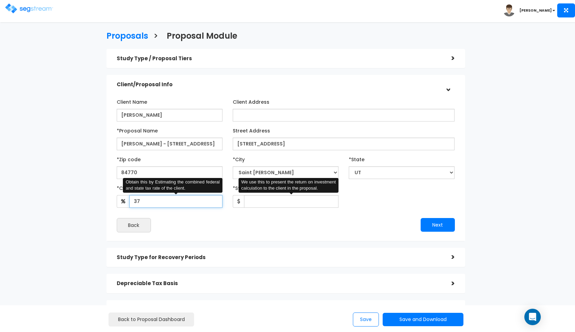
type input "37"
click at [257, 204] on input "*Study Fee" at bounding box center [291, 201] width 94 height 13
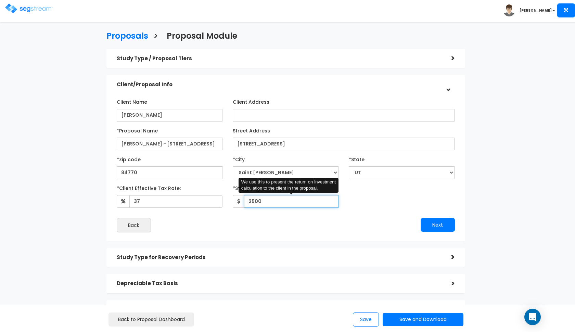
type input "2,500"
click at [429, 222] on button "Next" at bounding box center [438, 225] width 34 height 14
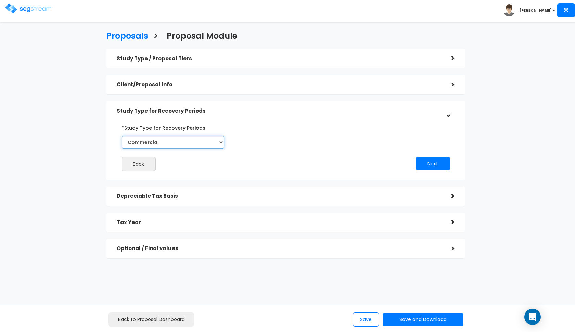
select select "Residential"
click at [426, 166] on button "Next" at bounding box center [433, 164] width 34 height 14
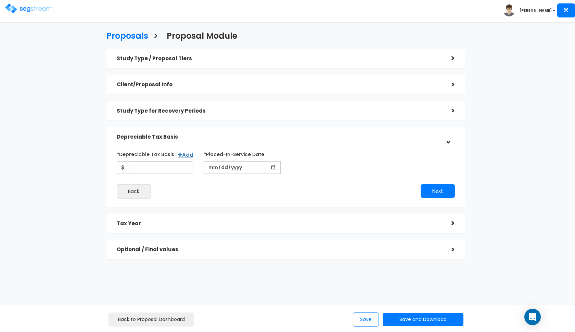
click at [139, 154] on label "*Depreciable Tax Basis" at bounding box center [146, 153] width 58 height 9
click at [139, 161] on input "*Depreciable Tax Basis" at bounding box center [161, 167] width 66 height 13
type input "71,983"
type input "2014-09-25"
click at [435, 189] on button "Next" at bounding box center [438, 191] width 34 height 14
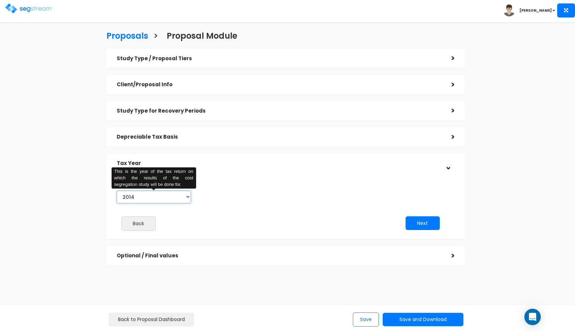
select select "2025"
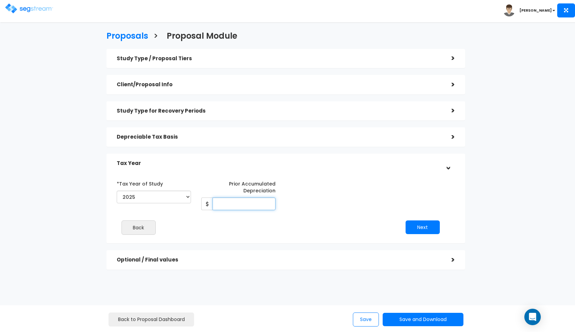
click at [244, 203] on input "Prior Accumulated Depreciation" at bounding box center [244, 204] width 63 height 13
click at [179, 137] on h5 "Depreciable Tax Basis" at bounding box center [279, 137] width 325 height 6
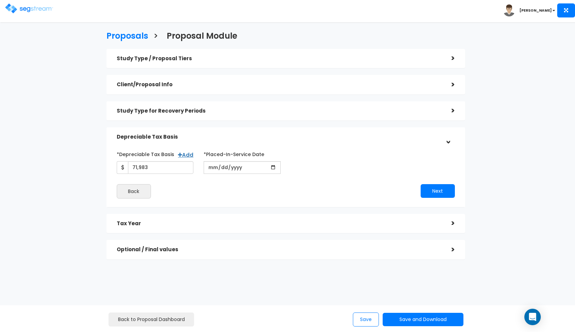
click at [342, 139] on h5 "Depreciable Tax Basis" at bounding box center [279, 137] width 325 height 6
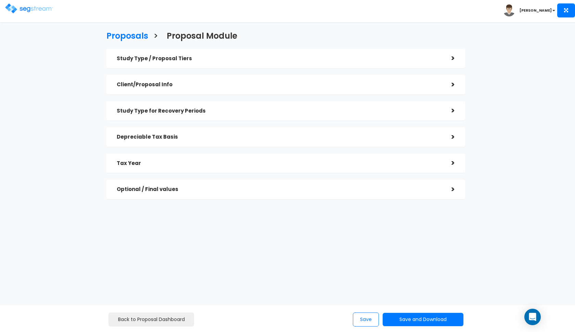
click at [291, 167] on div "Tax Year" at bounding box center [279, 163] width 325 height 13
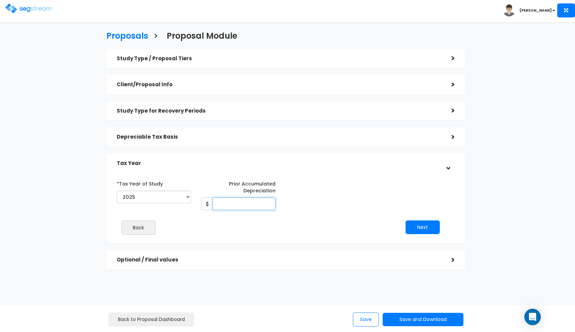
click at [240, 205] on input "Prior Accumulated Depreciation" at bounding box center [244, 204] width 63 height 13
type input "28,793"
click at [423, 224] on button "Next" at bounding box center [423, 227] width 34 height 14
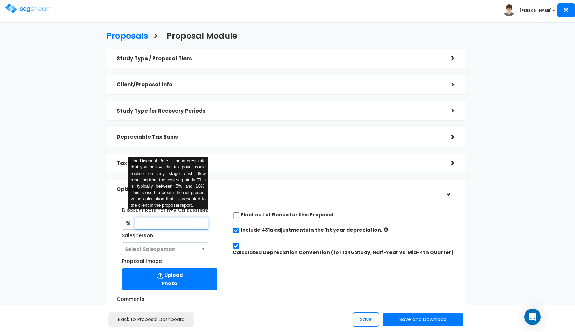
click at [165, 223] on input "text" at bounding box center [172, 223] width 74 height 13
type input "8"
click at [144, 249] on span "Select Salesperson" at bounding box center [150, 249] width 51 height 7
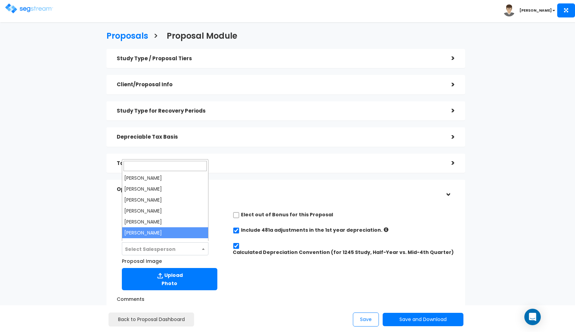
select select "190"
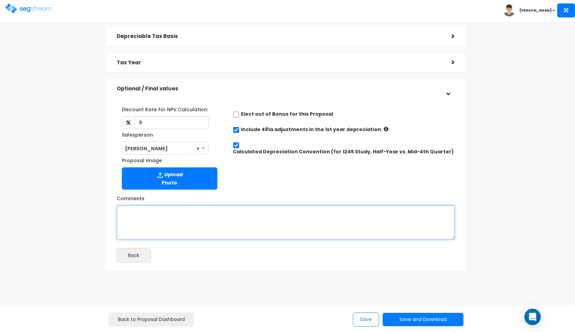
click at [211, 213] on textarea "Comments" at bounding box center [286, 222] width 338 height 34
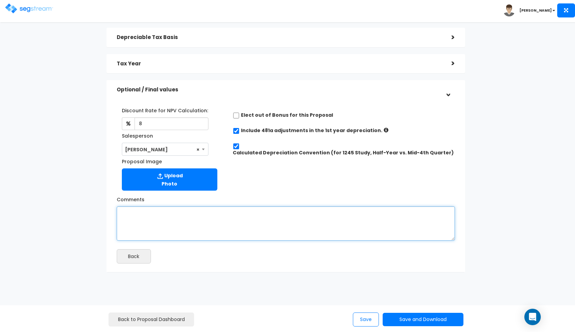
click at [238, 222] on textarea "Comments" at bounding box center [286, 223] width 338 height 34
paste textarea "and a cost basis of $104,000 from previous cost seg analysis."
click at [178, 209] on textarea "and a cost basis of $104,000 from previous cost seg analysis." at bounding box center [286, 223] width 338 height 34
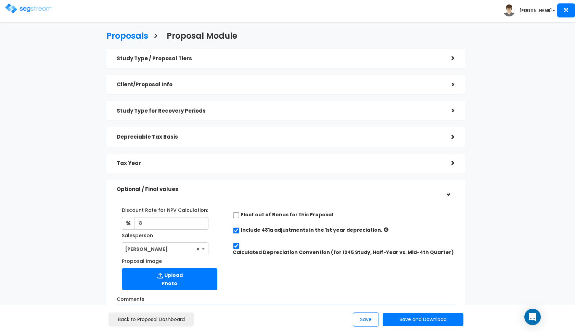
scroll to position [0, 0]
type textarea "and a cost basis of $71,983 from previous cost seg analysis."
click at [259, 190] on h5 "Optional / Final values" at bounding box center [279, 190] width 325 height 6
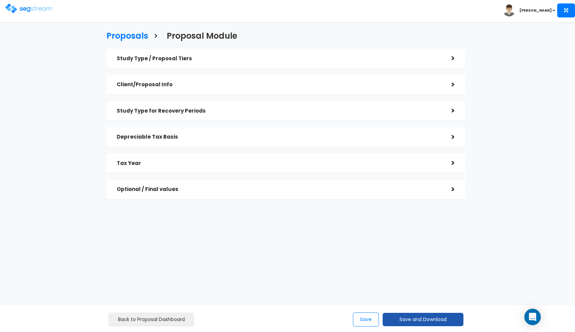
click at [406, 316] on button "Save and Download" at bounding box center [423, 319] width 81 height 13
click at [413, 285] on link "Custom Proposal" at bounding box center [440, 285] width 107 height 16
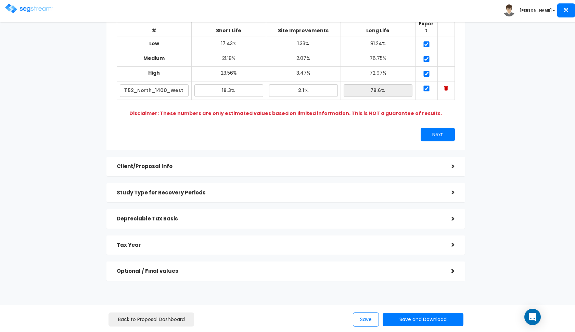
click at [193, 236] on div "Tax Year >" at bounding box center [285, 246] width 359 height 20
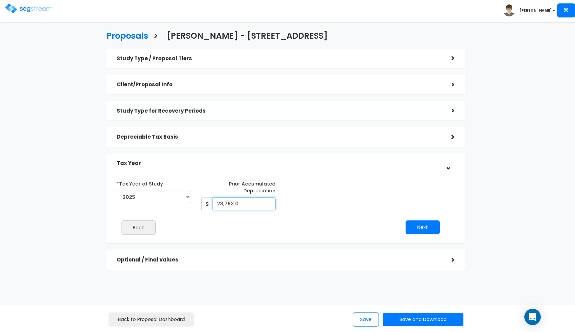
drag, startPoint x: 242, startPoint y: 204, endPoint x: 206, endPoint y: 204, distance: 35.9
click at [206, 204] on div "28,793.0" at bounding box center [238, 204] width 74 height 13
type input "26,937"
click at [391, 162] on h5 "Tax Year" at bounding box center [279, 164] width 325 height 6
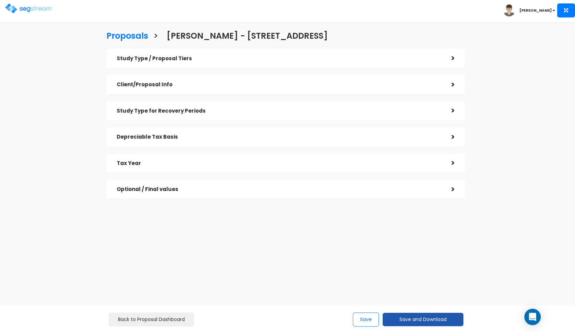
click at [397, 318] on button "Save and Download" at bounding box center [423, 319] width 81 height 13
click at [431, 283] on link "Custom Proposal" at bounding box center [440, 285] width 107 height 16
click at [31, 11] on img at bounding box center [29, 8] width 48 height 10
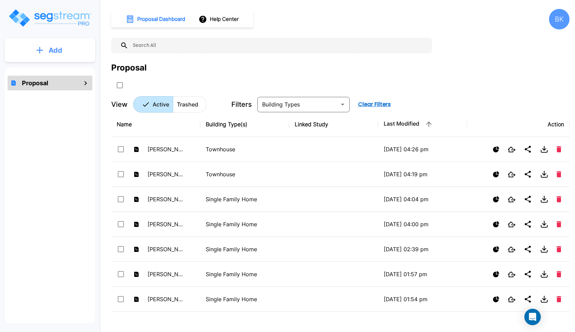
click at [54, 48] on p "Add" at bounding box center [56, 50] width 14 height 10
click at [50, 65] on p "Add Proposal" at bounding box center [54, 69] width 35 height 8
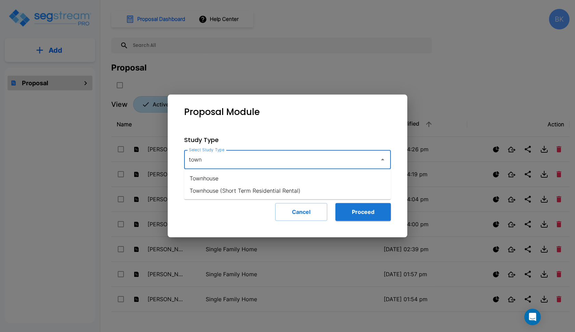
click at [221, 175] on li "Townhouse" at bounding box center [287, 178] width 207 height 12
type input "Townhouse"
click at [361, 212] on button "Proceed" at bounding box center [362, 212] width 55 height 18
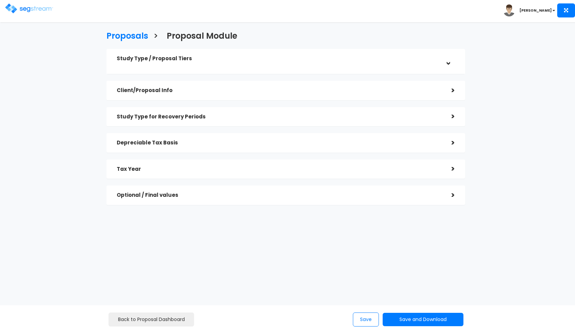
checkbox input "true"
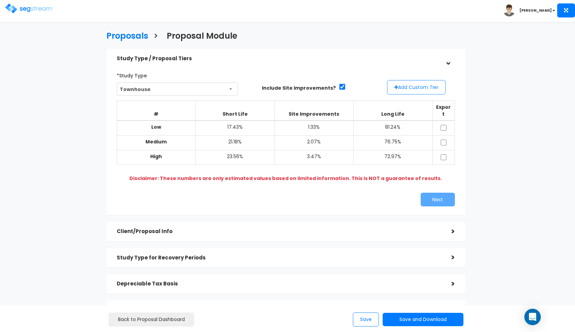
click at [418, 92] on button "Add Custom Tier" at bounding box center [416, 87] width 59 height 14
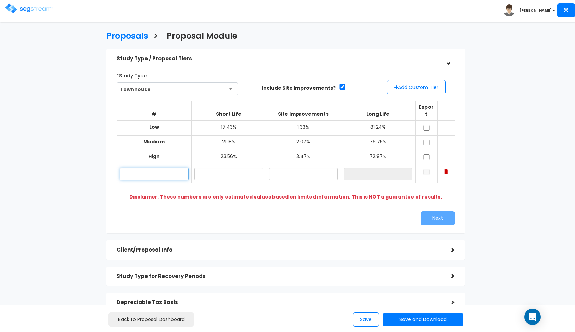
click at [157, 168] on input "text" at bounding box center [154, 174] width 69 height 13
paste input "[STREET_ADDRESS][PERSON_NAME]"
type input "[STREET_ADDRESS]"
type input "20.30%"
type input "2.10%"
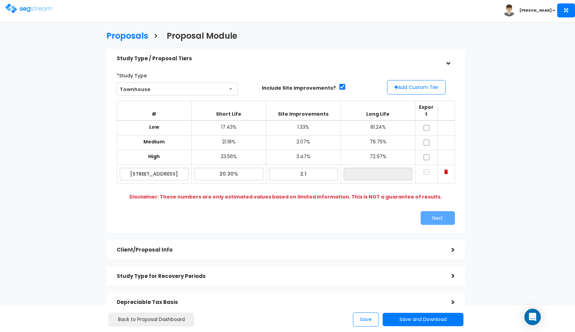
type input "77.60%"
click at [189, 211] on div "Next" at bounding box center [286, 218] width 349 height 14
click at [423, 125] on input "checkbox" at bounding box center [426, 128] width 7 height 6
checkbox input "true"
click at [426, 140] on input "checkbox" at bounding box center [426, 143] width 7 height 6
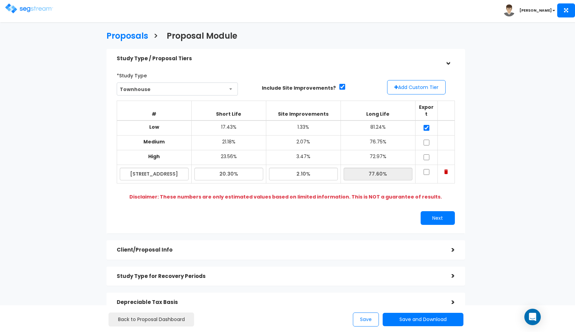
checkbox input "true"
click at [426, 154] on input "checkbox" at bounding box center [426, 157] width 7 height 6
checkbox input "true"
click at [427, 169] on input "checkbox" at bounding box center [426, 172] width 7 height 6
checkbox input "true"
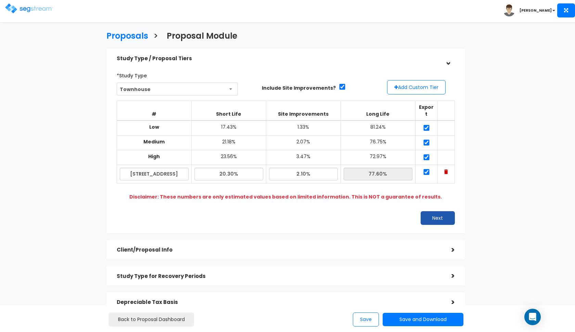
click at [432, 211] on button "Next" at bounding box center [438, 218] width 34 height 14
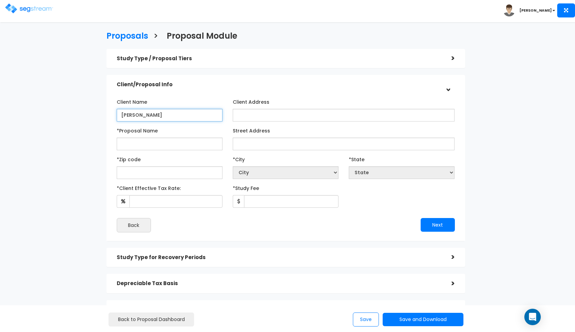
type input "[PERSON_NAME]"
paste input "[STREET_ADDRESS][PERSON_NAME]"
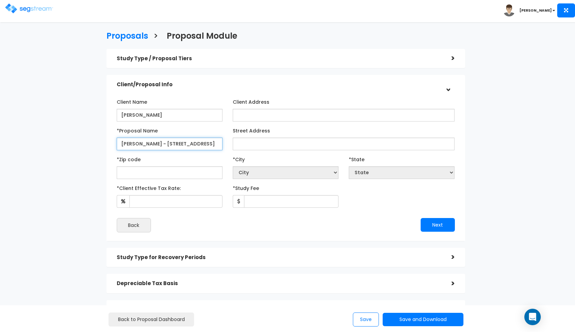
type input "[PERSON_NAME] - [STREET_ADDRESS]"
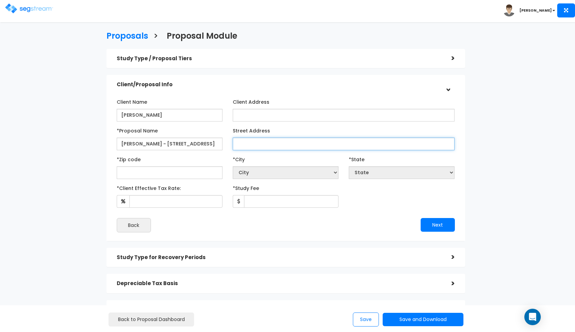
paste input "[STREET_ADDRESS][PERSON_NAME]"
type input "[STREET_ADDRESS]"
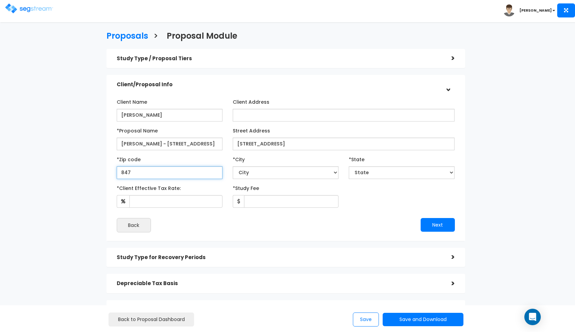
type input "8477"
select select "UT"
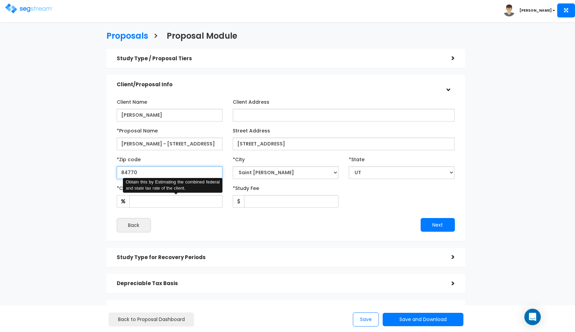
type input "84770"
click at [169, 203] on input "*Client Effective Tax Rate:" at bounding box center [175, 201] width 93 height 13
type input "37"
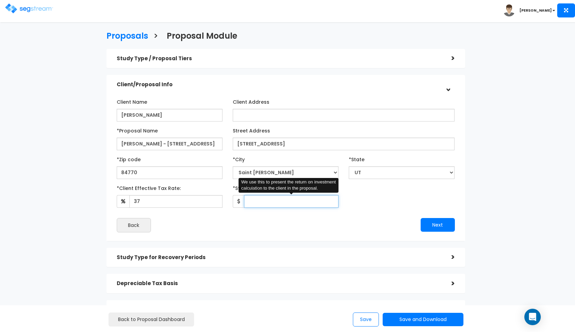
click at [259, 205] on input "*Study Fee" at bounding box center [291, 201] width 94 height 13
type input "2,500"
click at [427, 228] on button "Next" at bounding box center [438, 225] width 34 height 14
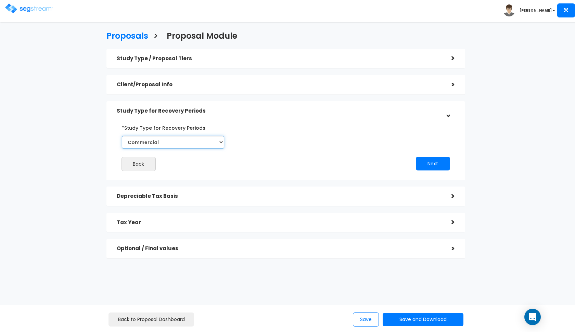
select select "Residential"
click at [436, 162] on button "Next" at bounding box center [433, 164] width 34 height 14
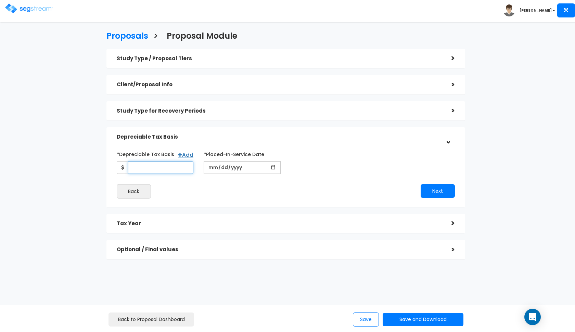
click at [151, 164] on input "*Depreciable Tax Basis" at bounding box center [161, 167] width 66 height 13
type input "127,529"
click at [209, 167] on input "date" at bounding box center [242, 167] width 77 height 13
